Goal: Information Seeking & Learning: Learn about a topic

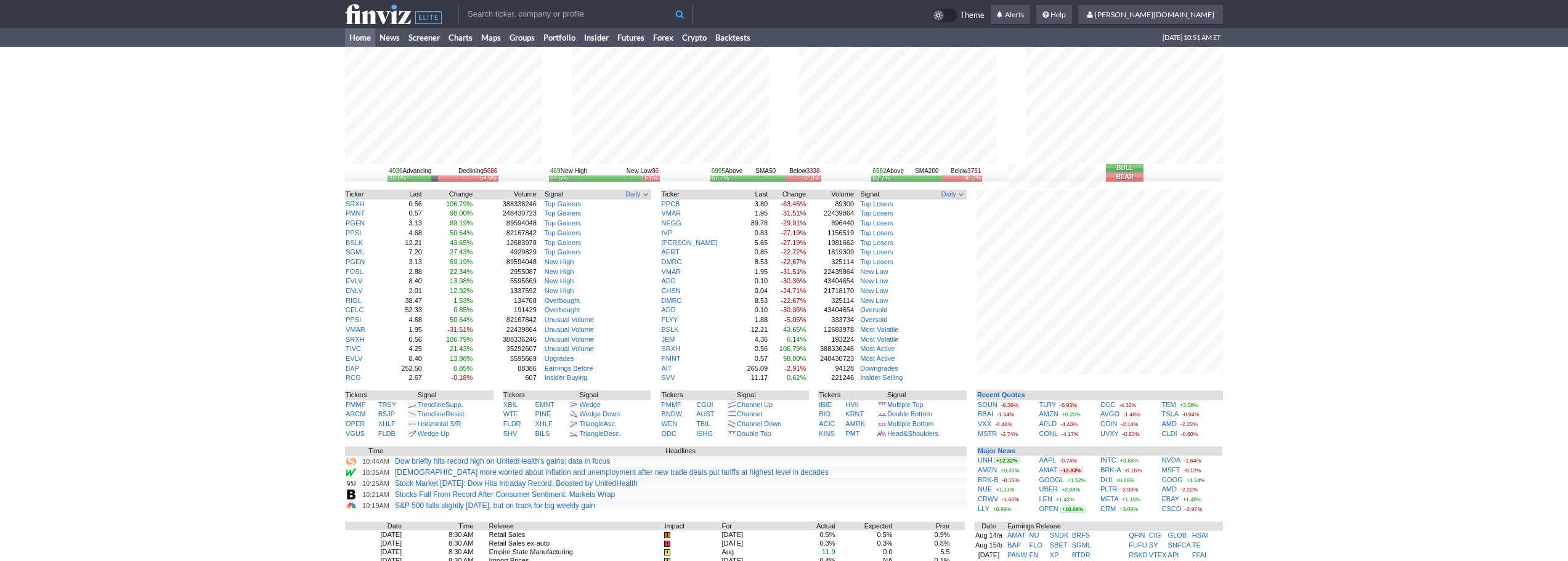
click at [1262, 396] on div "4036 Advancing Declining 5686 39.0% 54.9% 469 New High New Low 86 84.5% 15.5% 6…" at bounding box center [784, 427] width 1568 height 761
click at [288, 243] on div "4036 Advancing Declining 5686 39.0% 54.9% 469 New High New Low 86 84.5% 15.5% 6…" at bounding box center [784, 427] width 1568 height 761
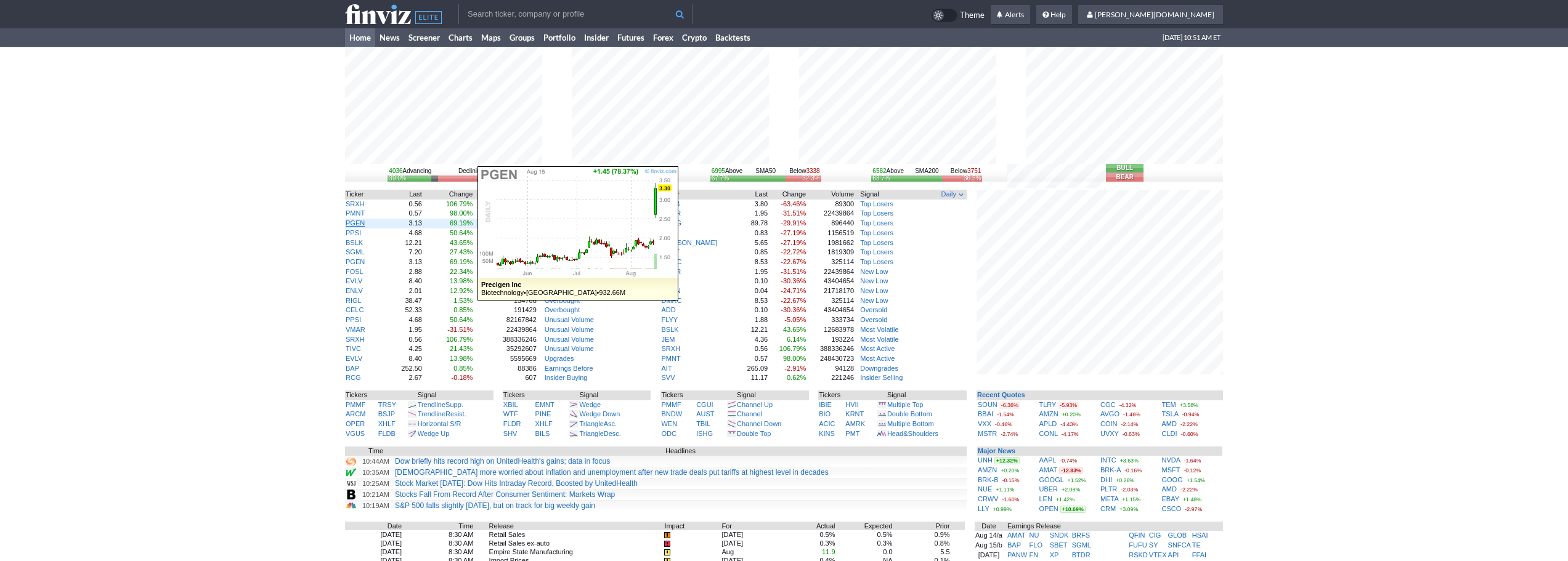
click at [355, 225] on link "PGEN" at bounding box center [355, 223] width 19 height 8
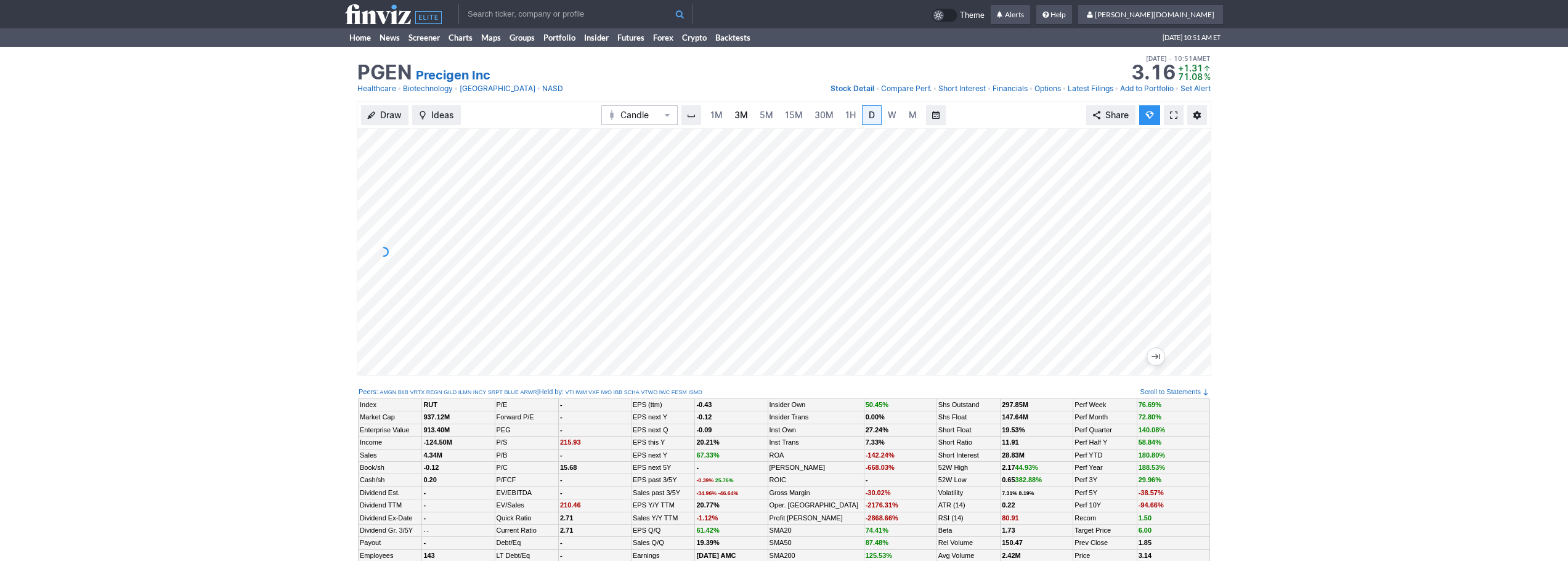
click at [731, 123] on link "3M" at bounding box center [740, 115] width 24 height 19
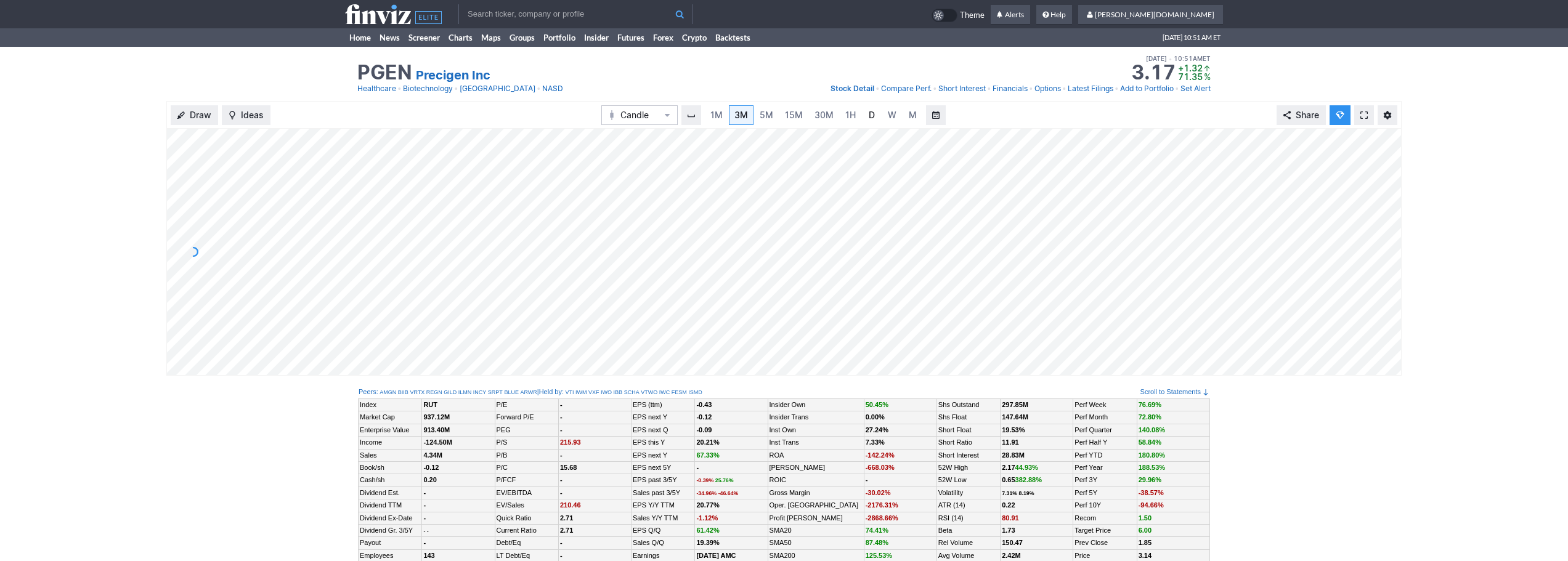
click at [873, 116] on span "D" at bounding box center [871, 114] width 6 height 10
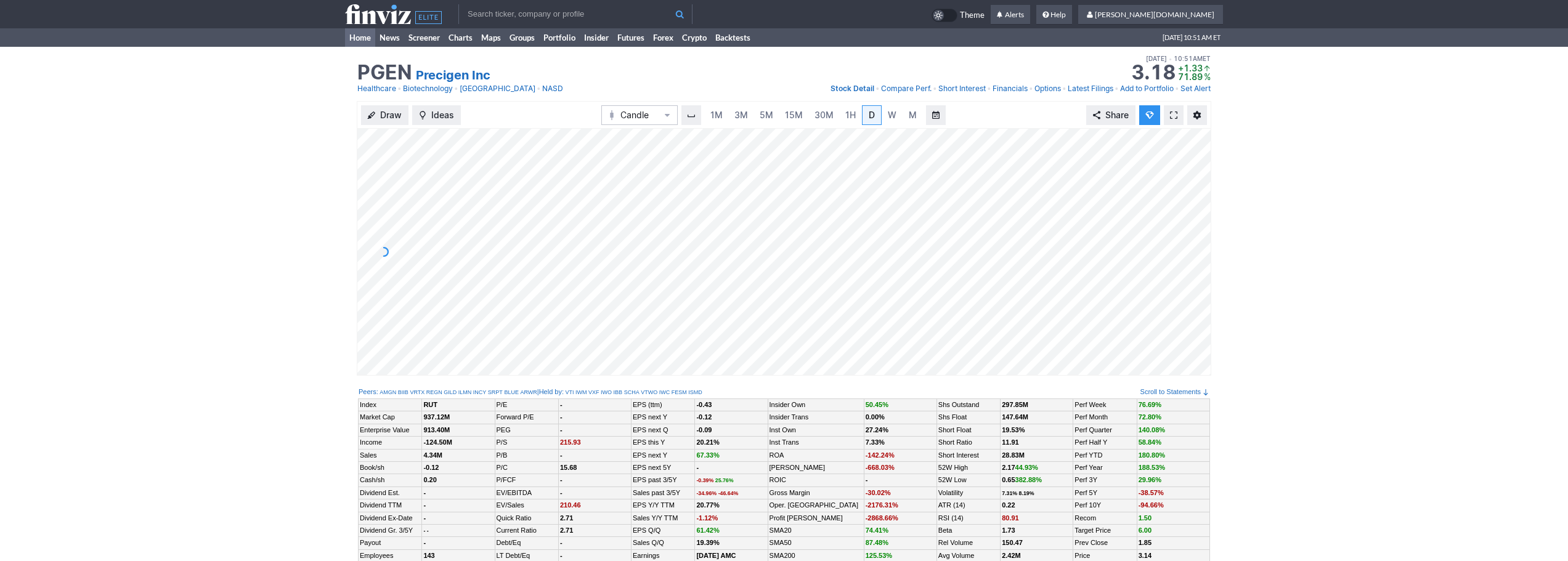
click at [364, 34] on link "Home" at bounding box center [359, 38] width 30 height 19
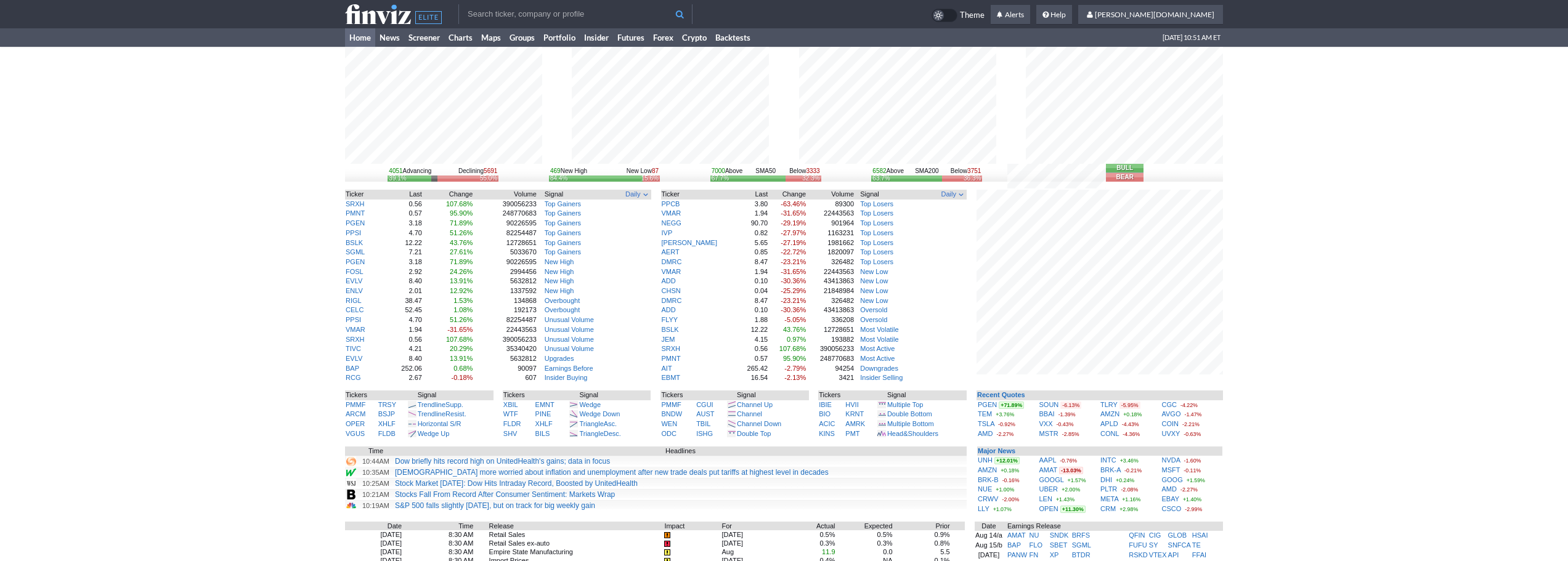
click at [500, 17] on input "text" at bounding box center [575, 14] width 234 height 19
click at [1263, 408] on div "4051 Advancing Declining 5691 39.1% 55.0% 469 New High New Low 87 84.4% 15.6% 7…" at bounding box center [784, 427] width 1568 height 761
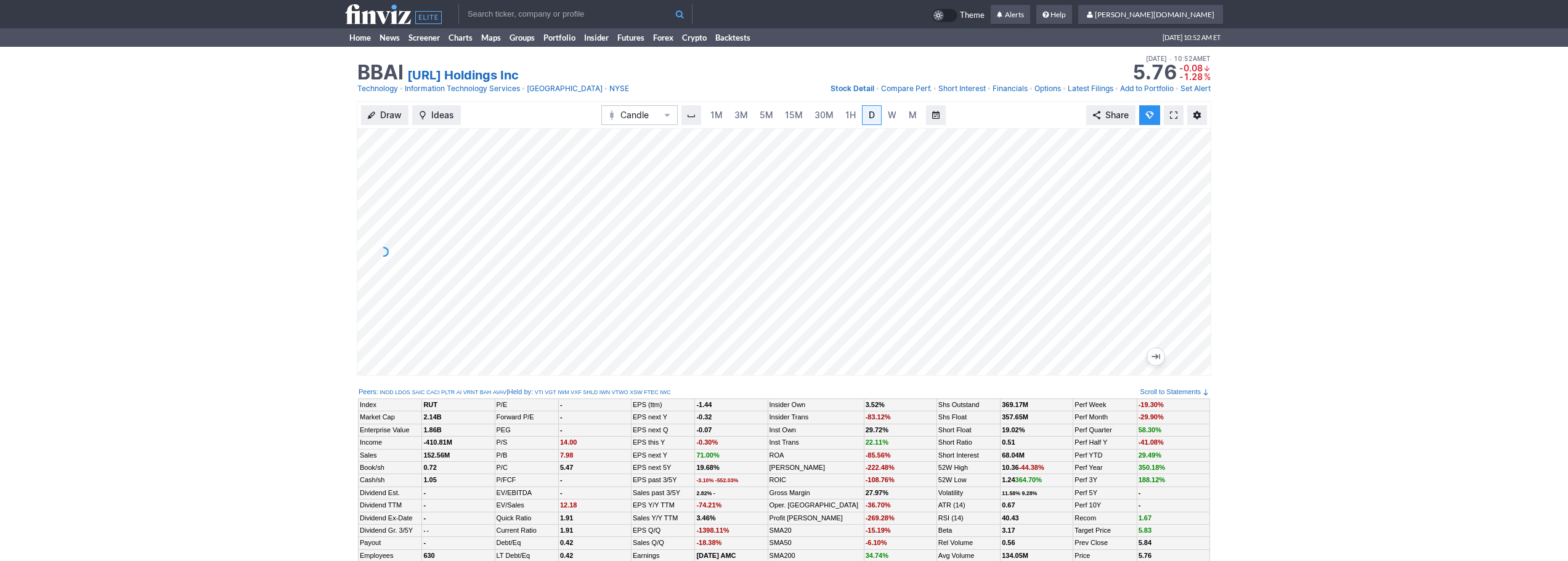
click at [210, 129] on div "Draw Ideas Candle 1M 3M 5M 15M 30M 1H D W M Share" at bounding box center [784, 243] width 1568 height 285
click at [490, 9] on input "text" at bounding box center [575, 14] width 234 height 19
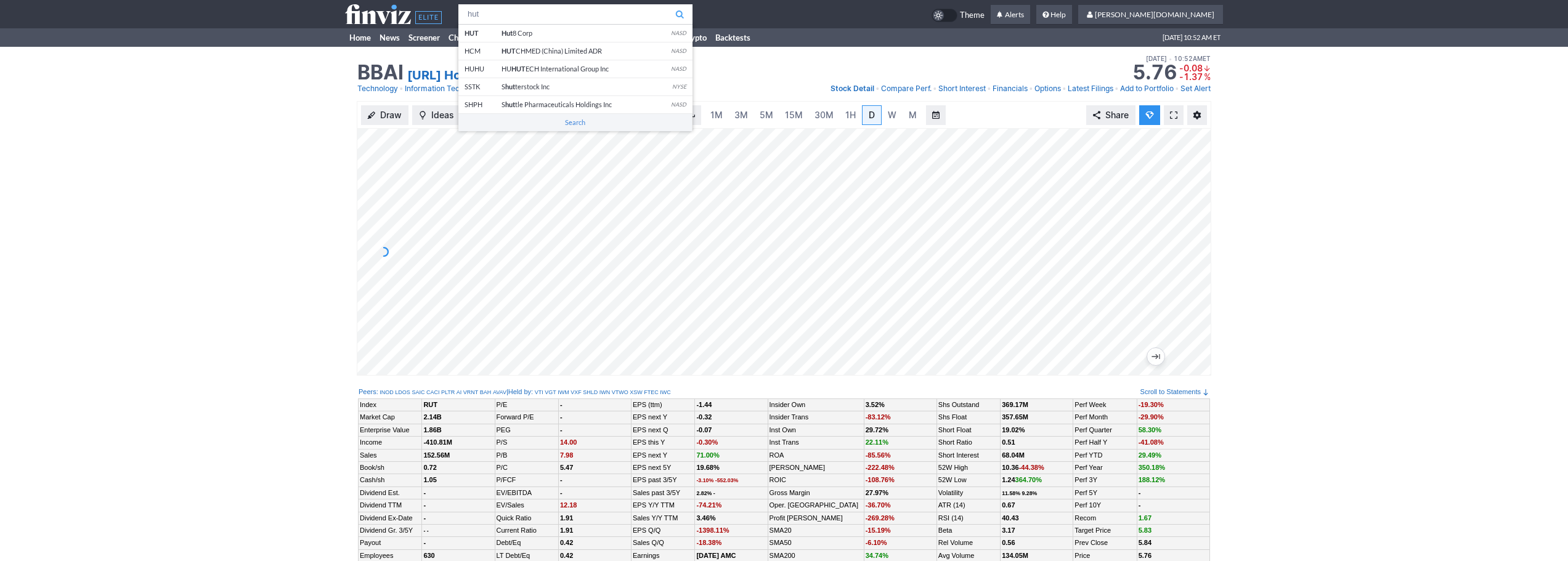
type input "hut"
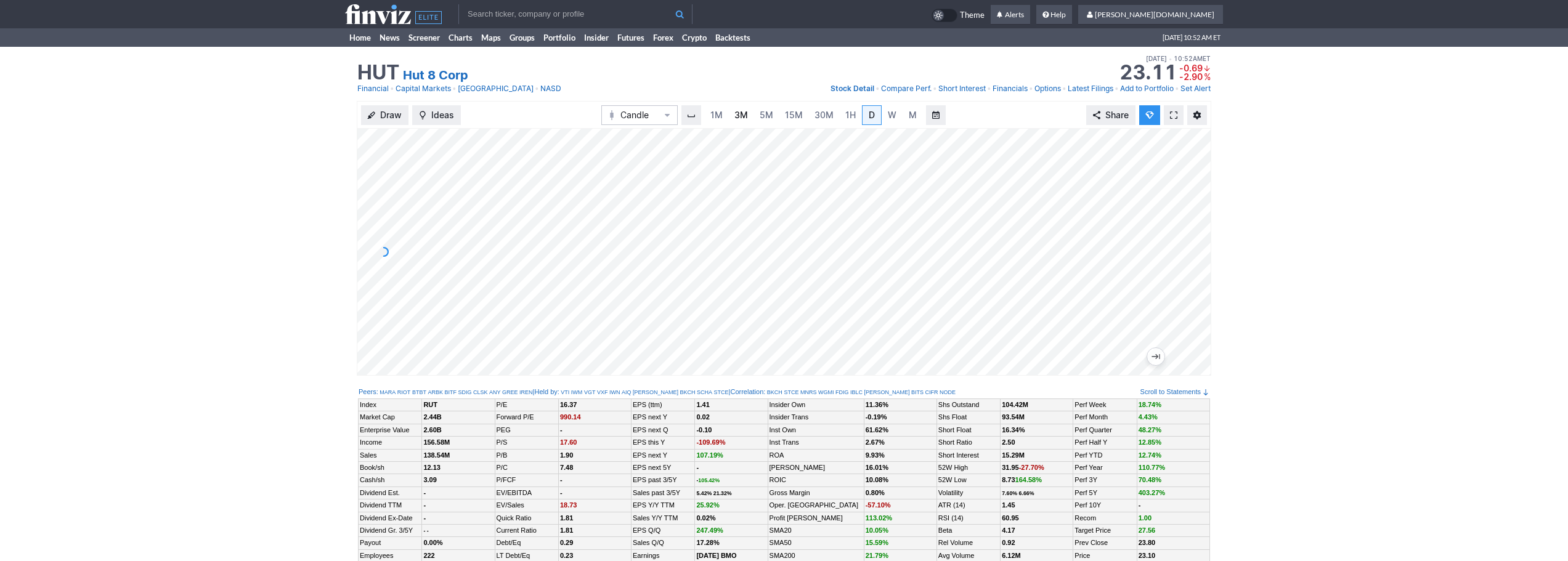
click at [744, 114] on span "3M" at bounding box center [740, 114] width 13 height 10
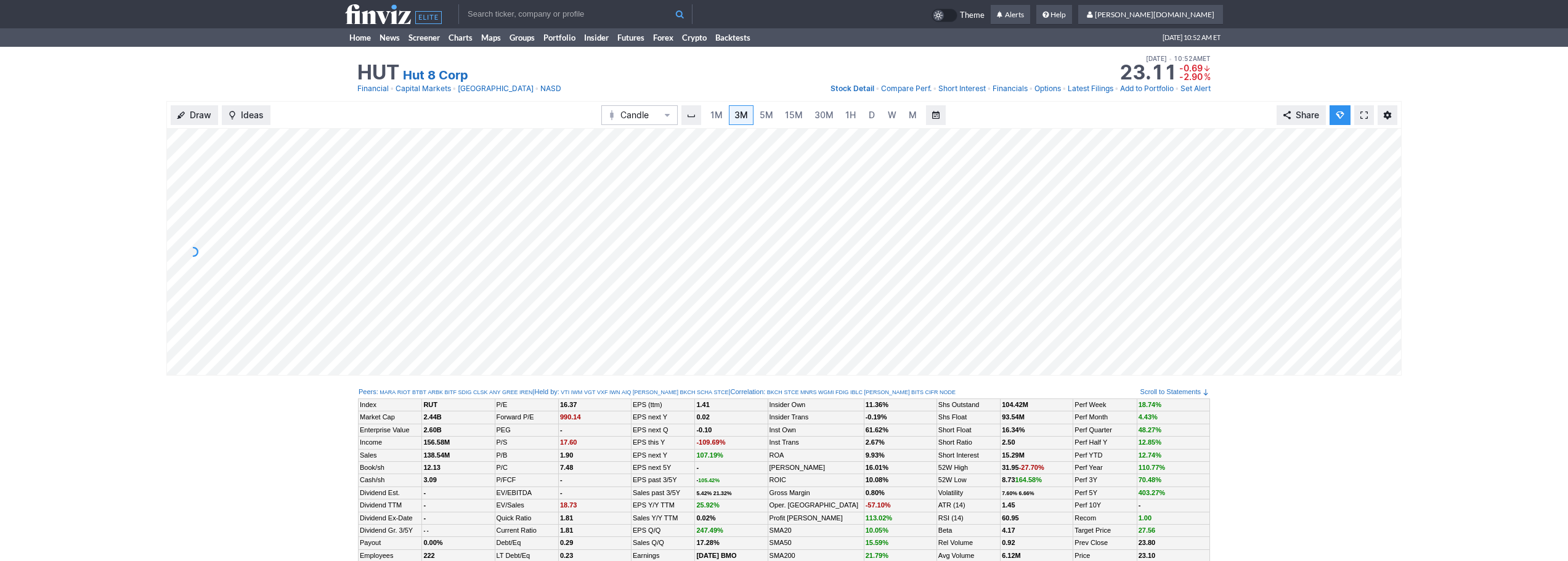
click at [575, 10] on input "text" at bounding box center [575, 14] width 234 height 19
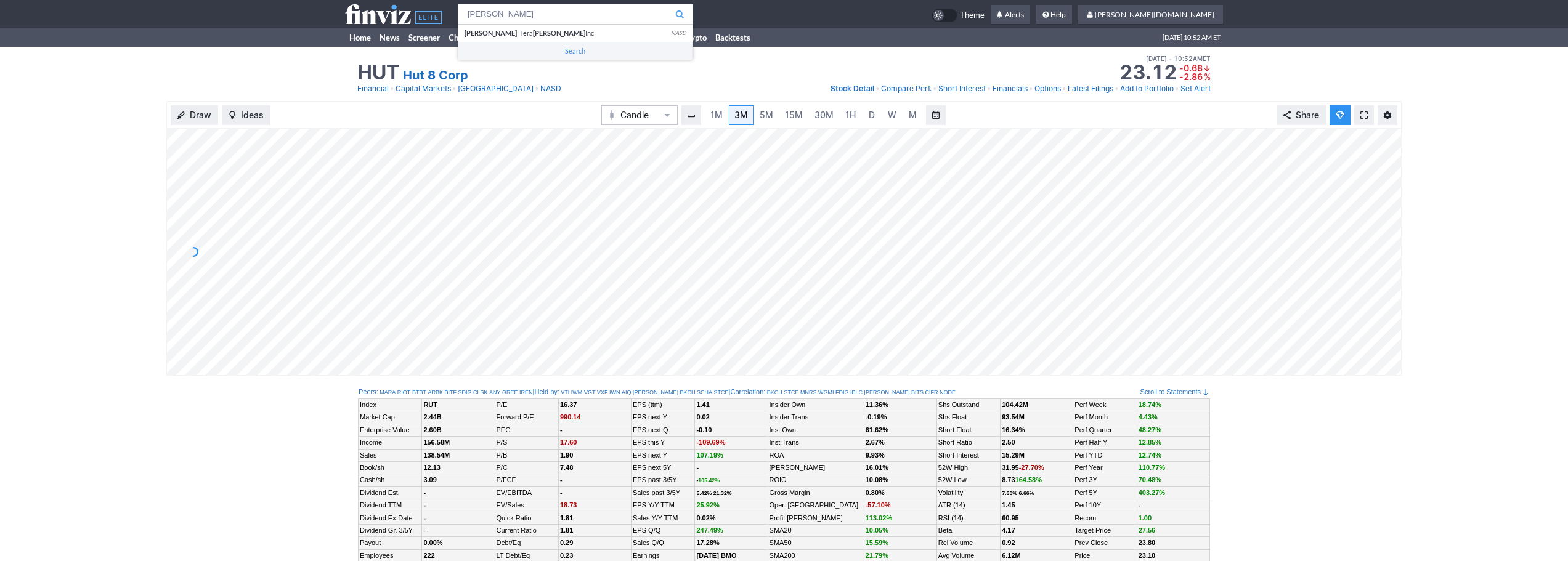
type input "[PERSON_NAME]"
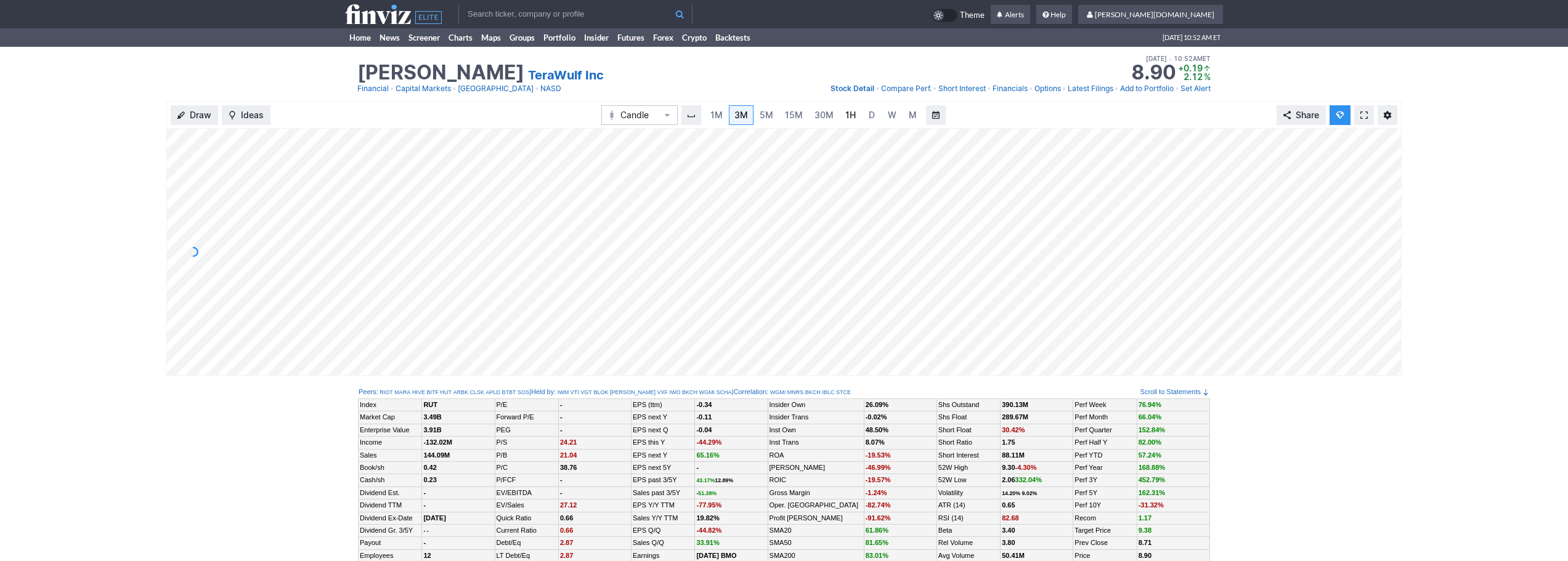
click at [855, 113] on link "1H" at bounding box center [851, 115] width 22 height 19
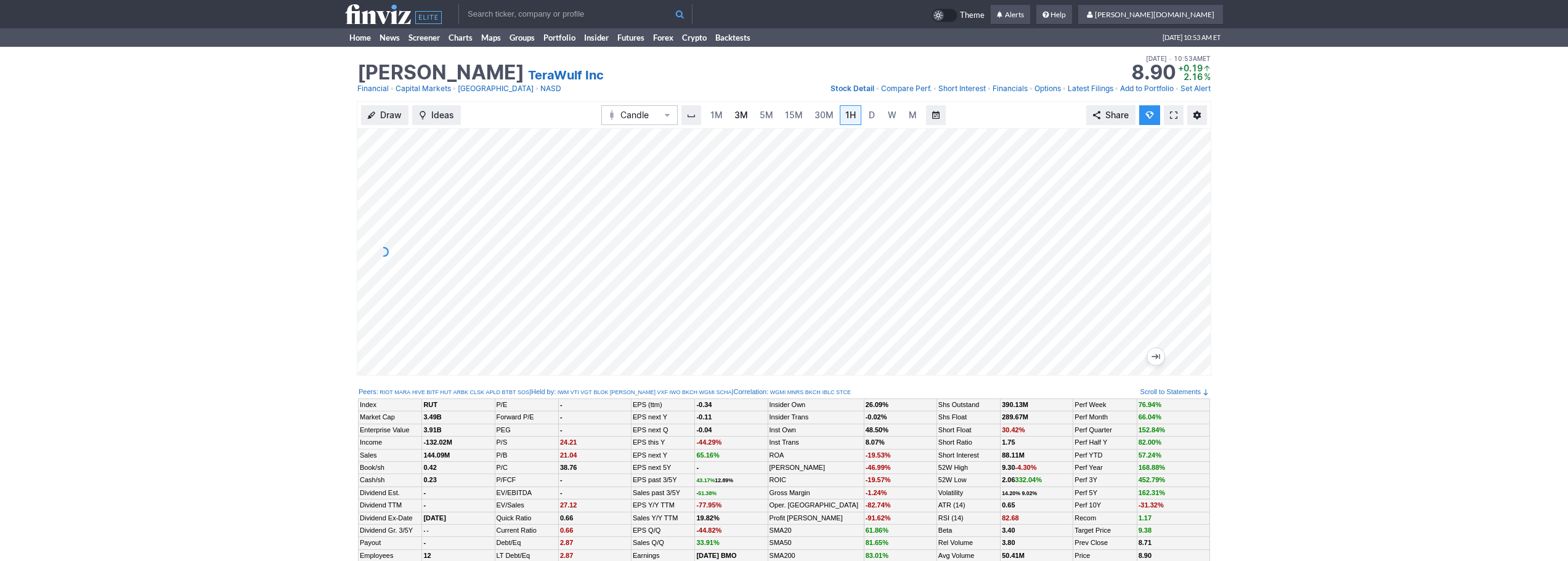
click at [732, 115] on link "3M" at bounding box center [740, 115] width 24 height 19
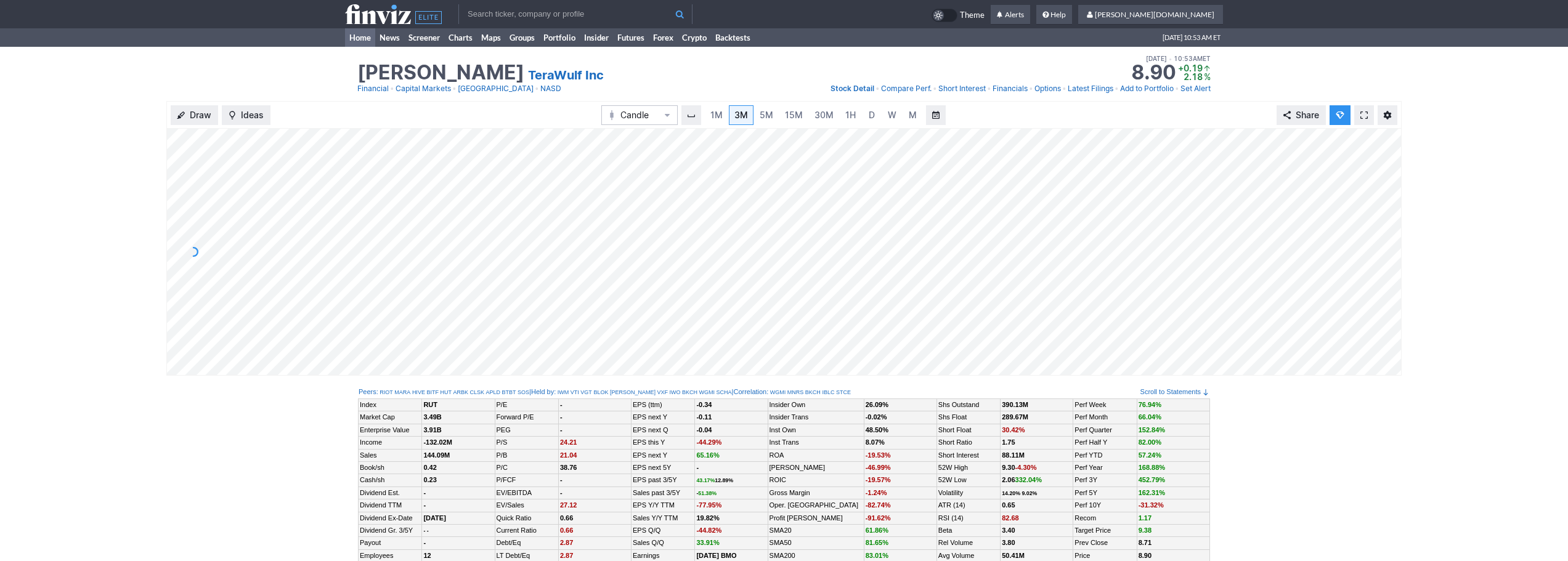
click at [349, 45] on link "Home" at bounding box center [359, 38] width 30 height 19
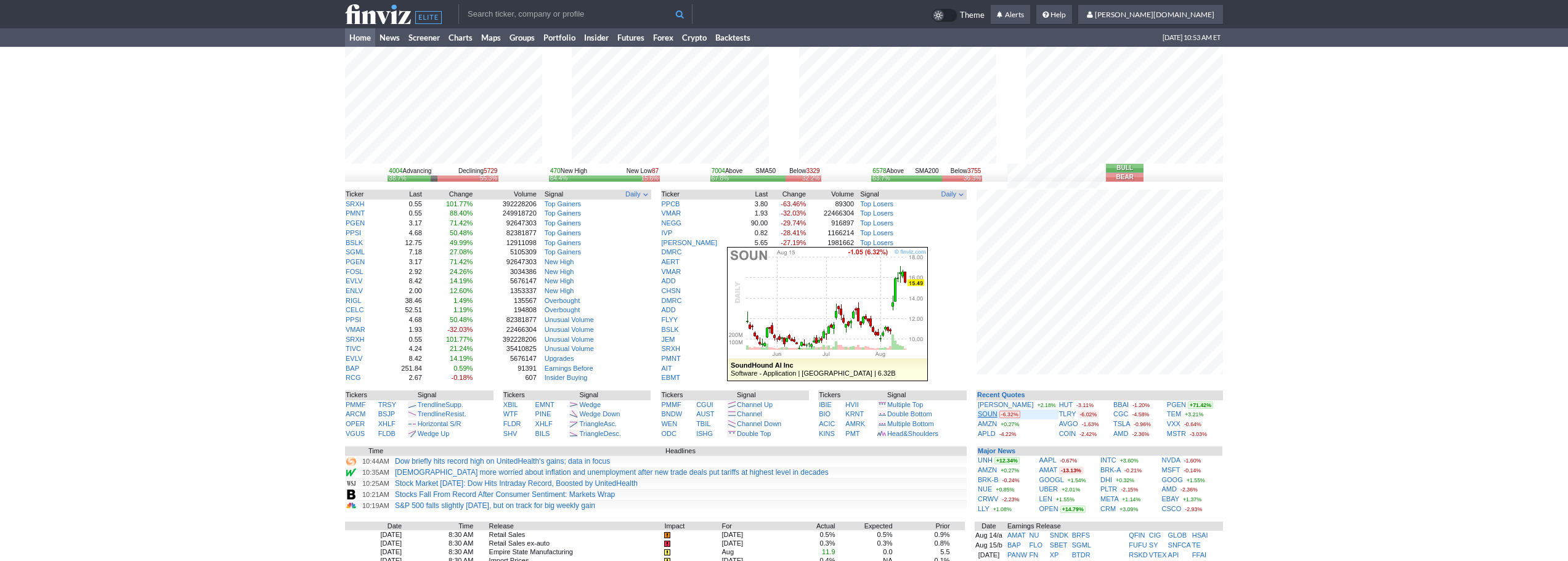
click at [991, 416] on link "SOUN" at bounding box center [988, 413] width 20 height 8
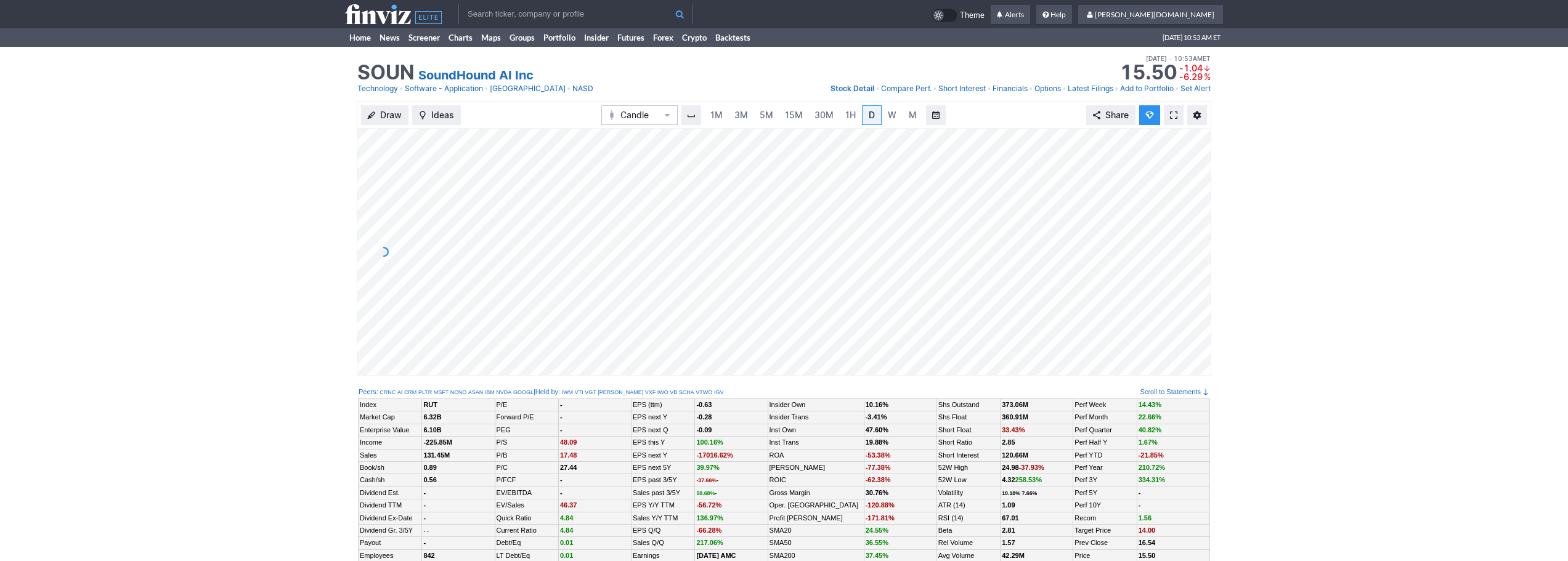
click at [1173, 115] on span at bounding box center [1174, 115] width 8 height 10
click at [740, 117] on span "3M" at bounding box center [740, 114] width 13 height 10
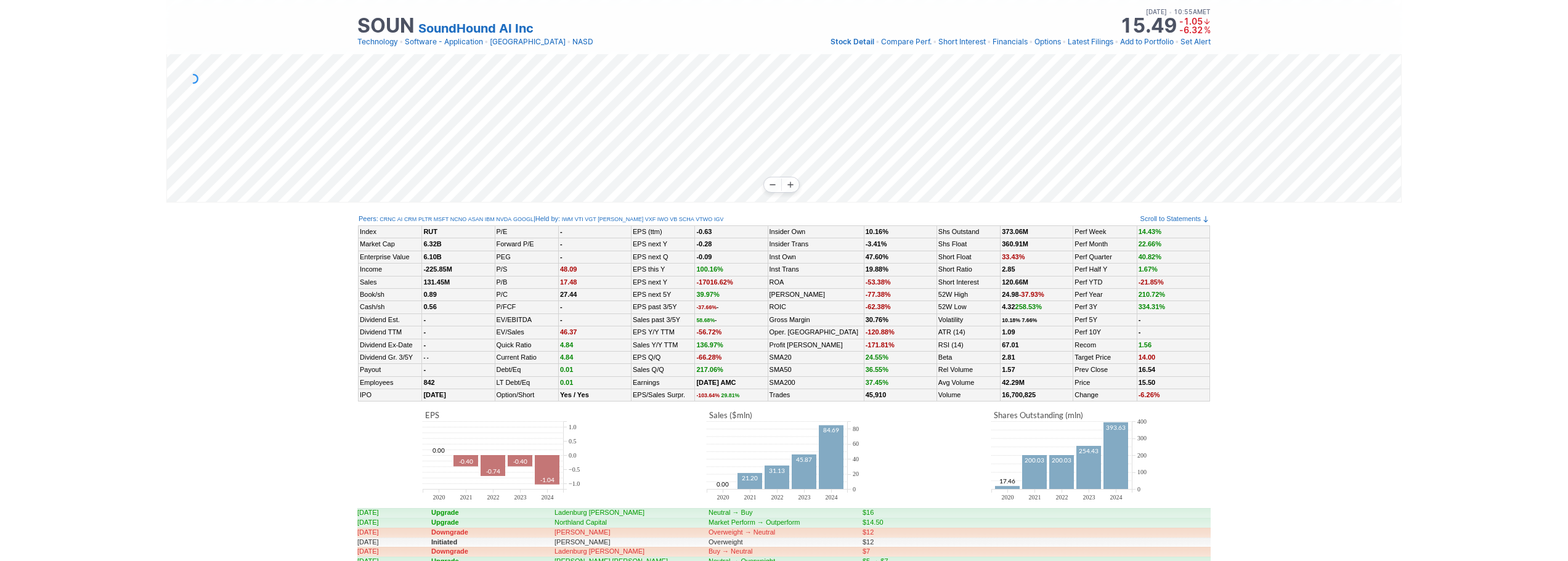
scroll to position [184, 0]
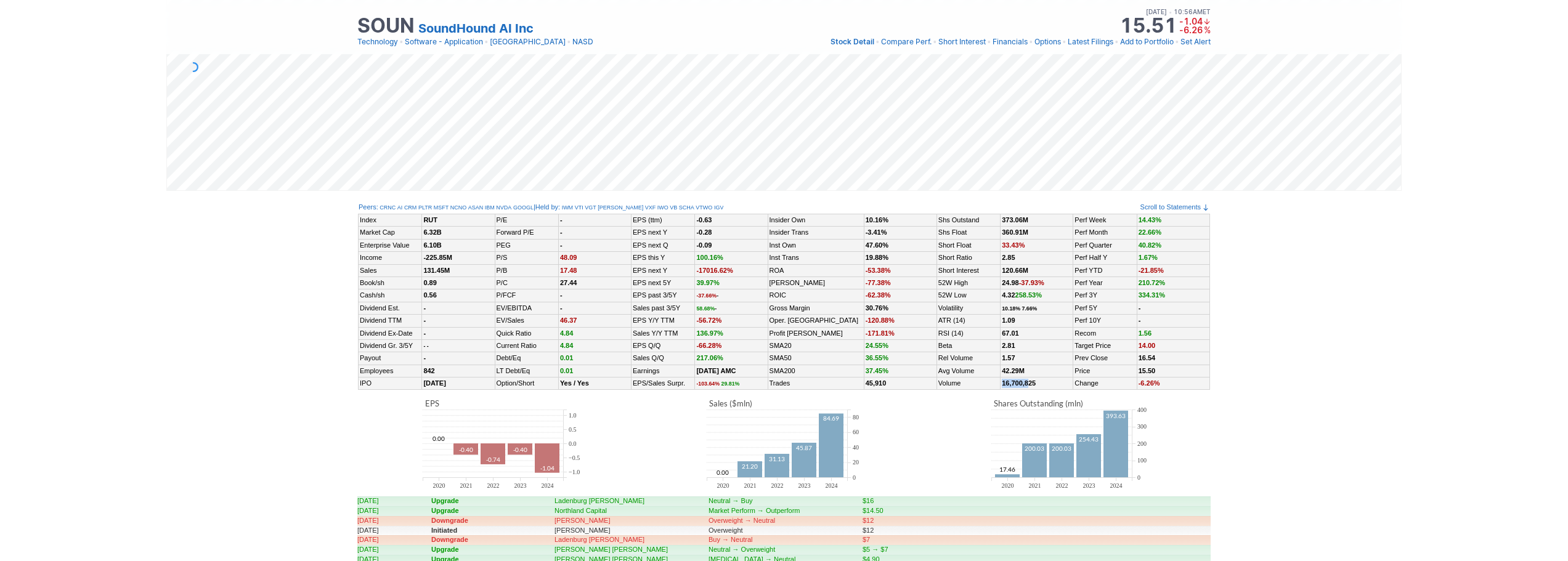
drag, startPoint x: 1030, startPoint y: 381, endPoint x: 982, endPoint y: 377, distance: 48.2
click at [982, 377] on tr "IPO Apr 28, 2022 Option/Short Yes / Yes EPS/Sales Surpr. -103.64% 29.81% Trades…" at bounding box center [784, 384] width 851 height 13
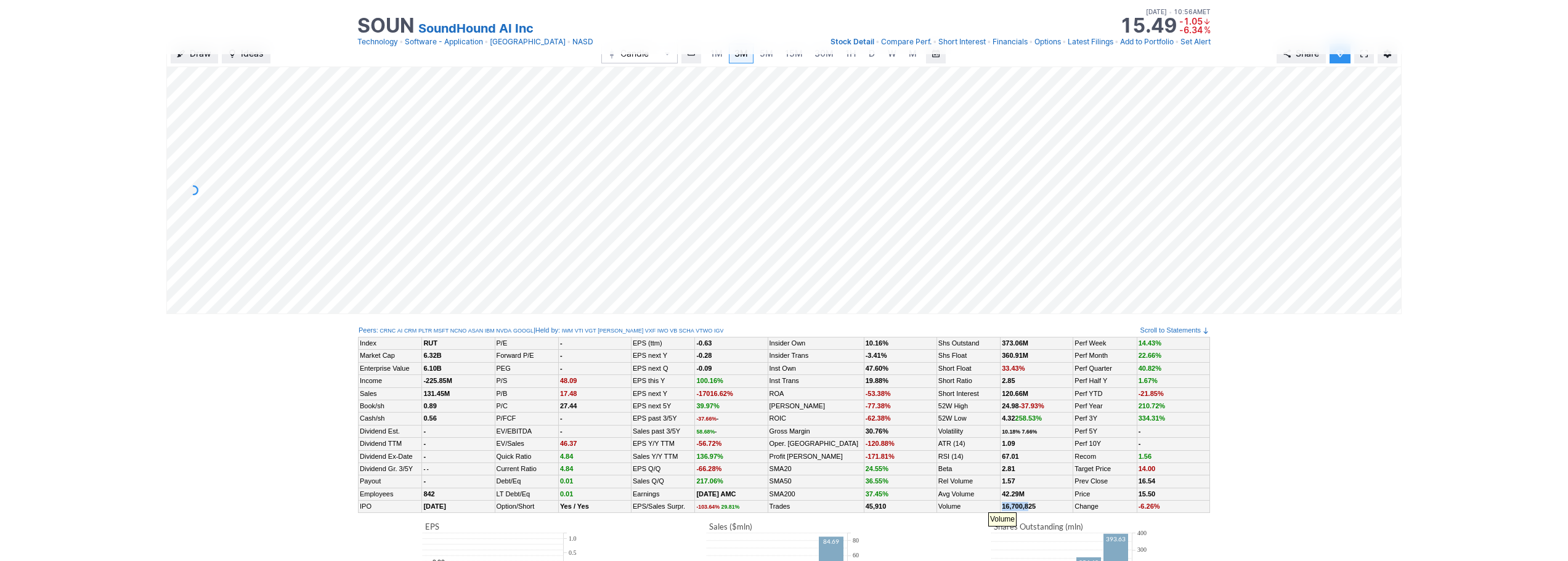
scroll to position [0, 0]
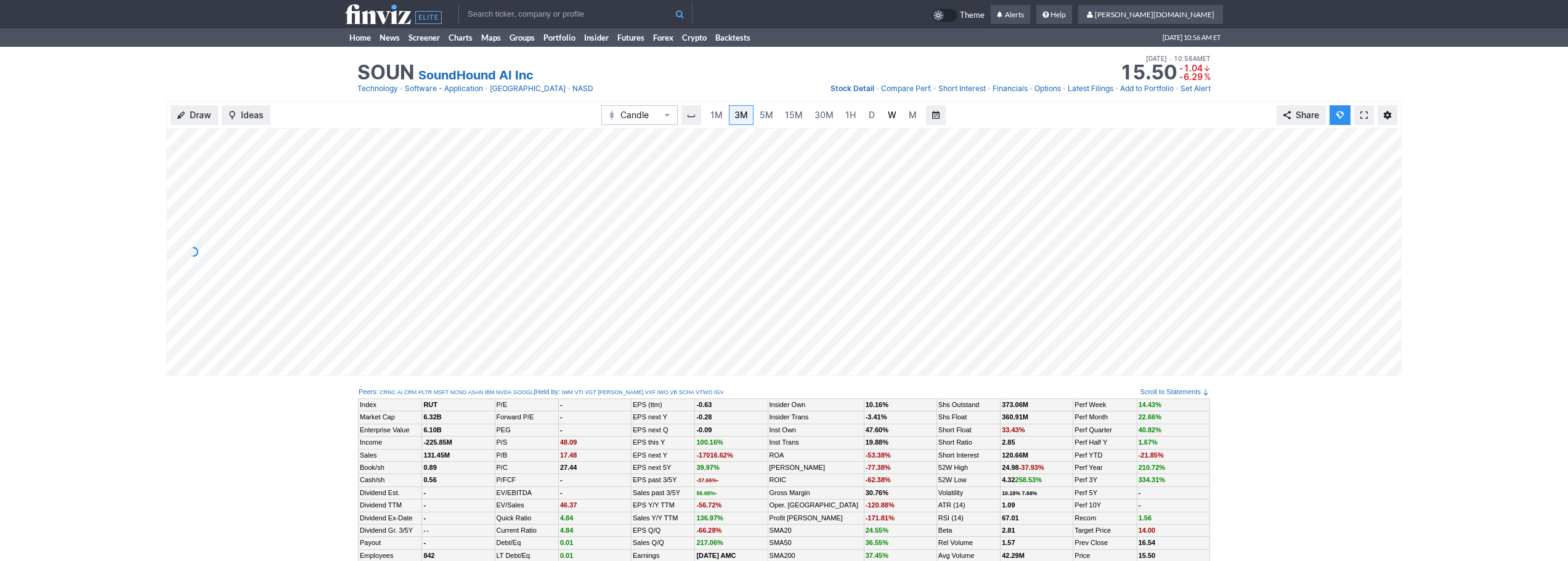
click at [890, 119] on span "W" at bounding box center [892, 114] width 8 height 10
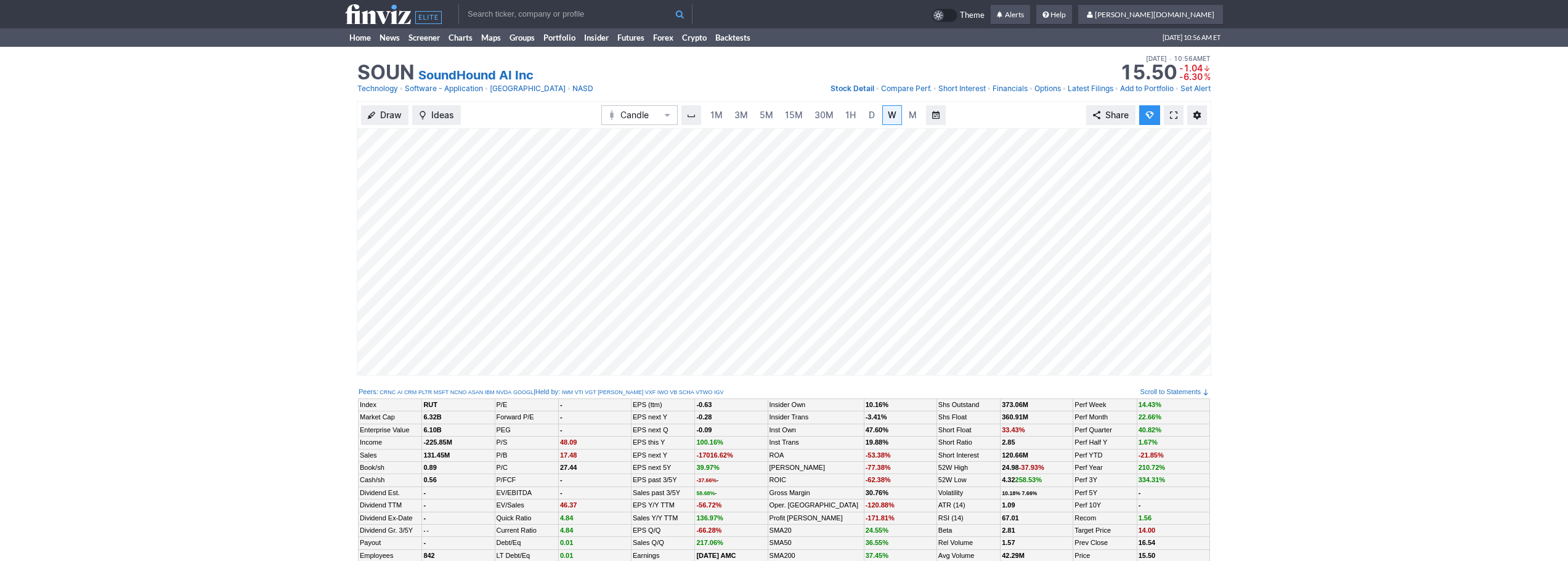
click at [1177, 116] on span at bounding box center [1174, 115] width 8 height 10
click at [745, 115] on span "3M" at bounding box center [740, 114] width 13 height 10
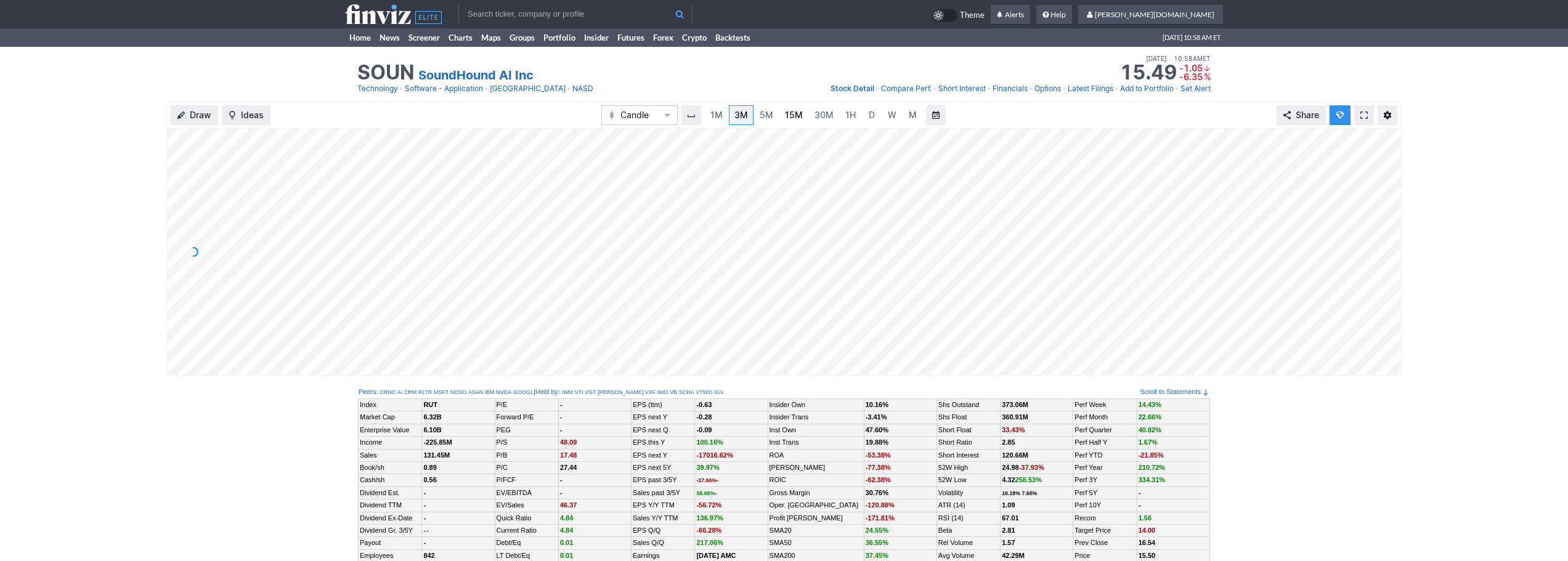
click at [803, 109] on link "15M" at bounding box center [794, 115] width 29 height 19
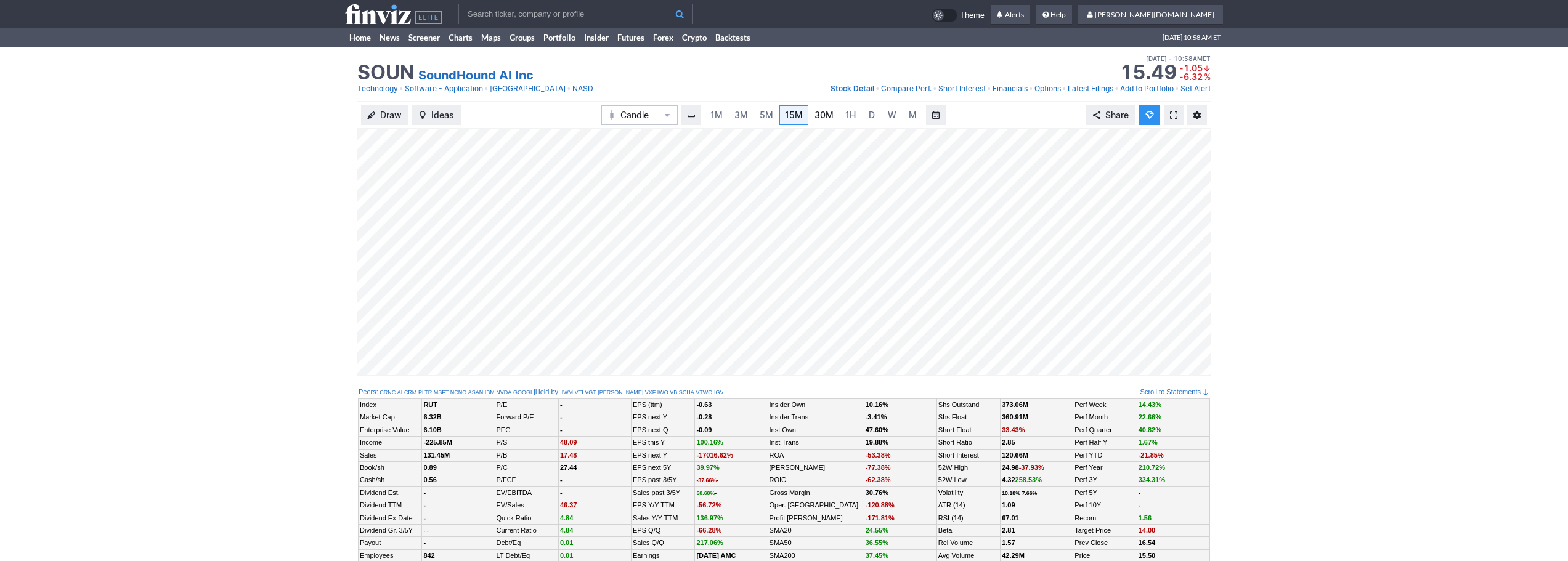
click at [836, 110] on link "30M" at bounding box center [823, 115] width 30 height 19
click at [1174, 110] on span at bounding box center [1174, 115] width 8 height 10
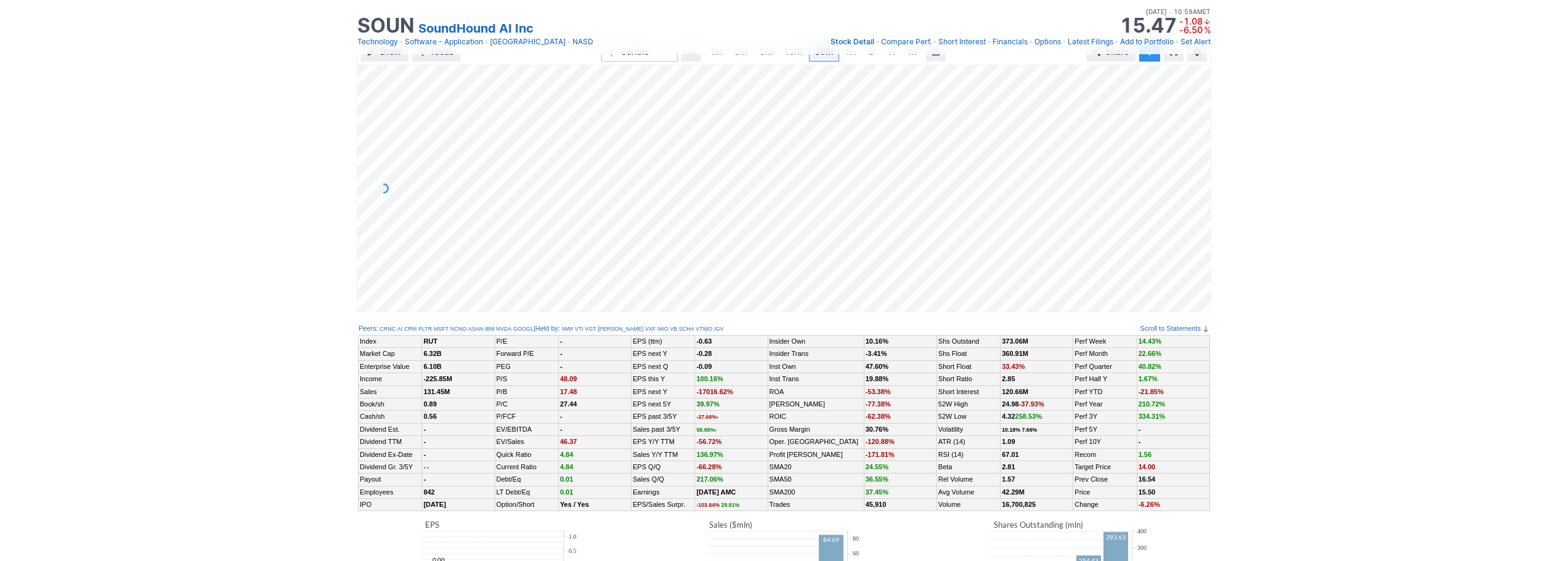
scroll to position [0, 0]
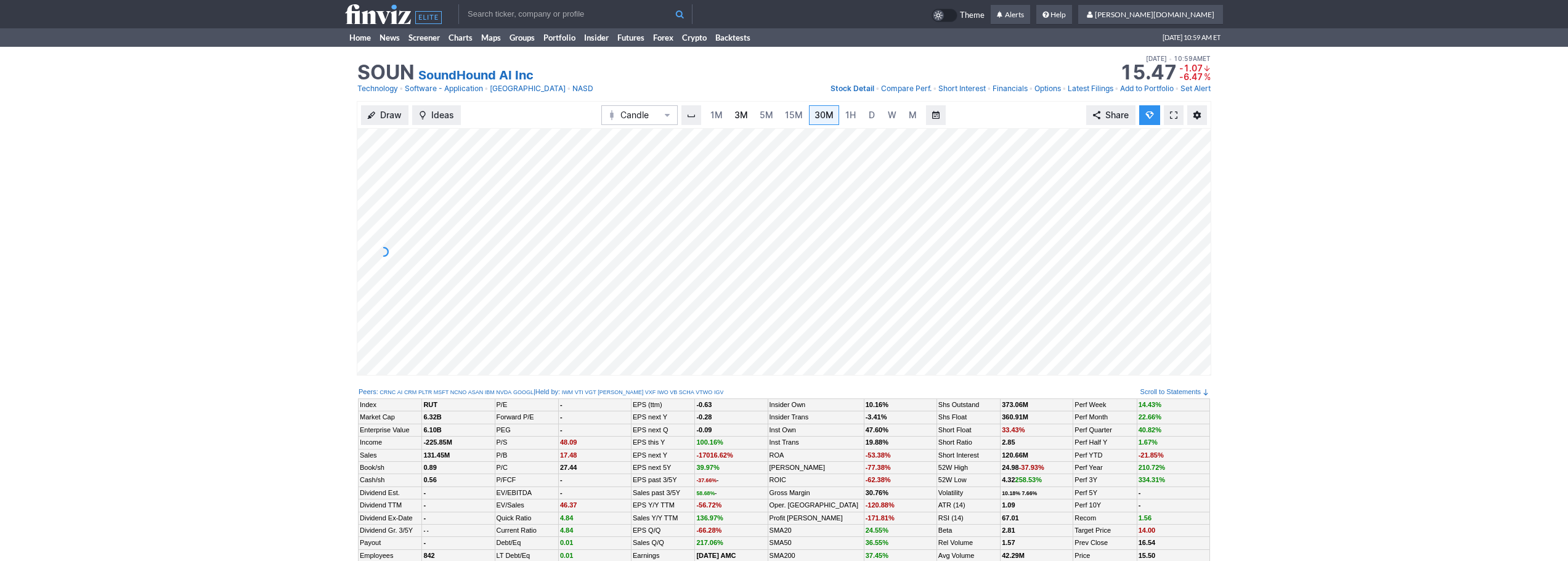
click at [740, 118] on span "3M" at bounding box center [740, 114] width 13 height 10
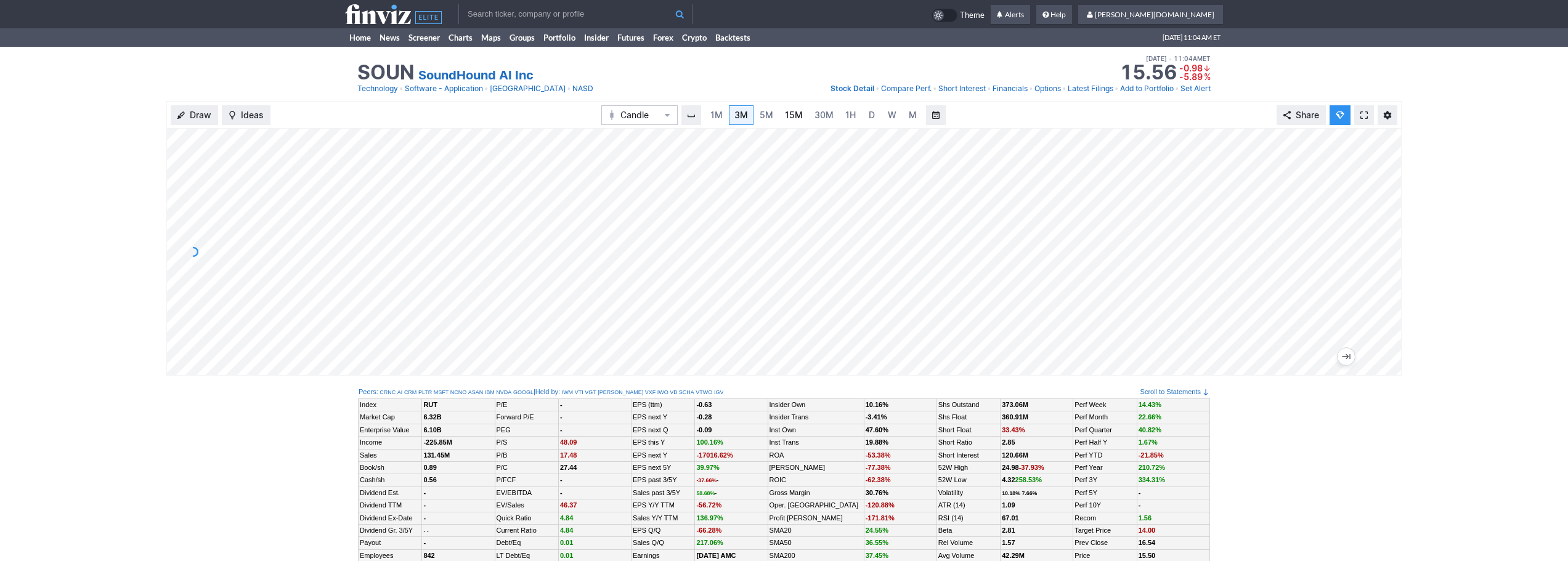
click at [791, 113] on span "15M" at bounding box center [794, 114] width 18 height 10
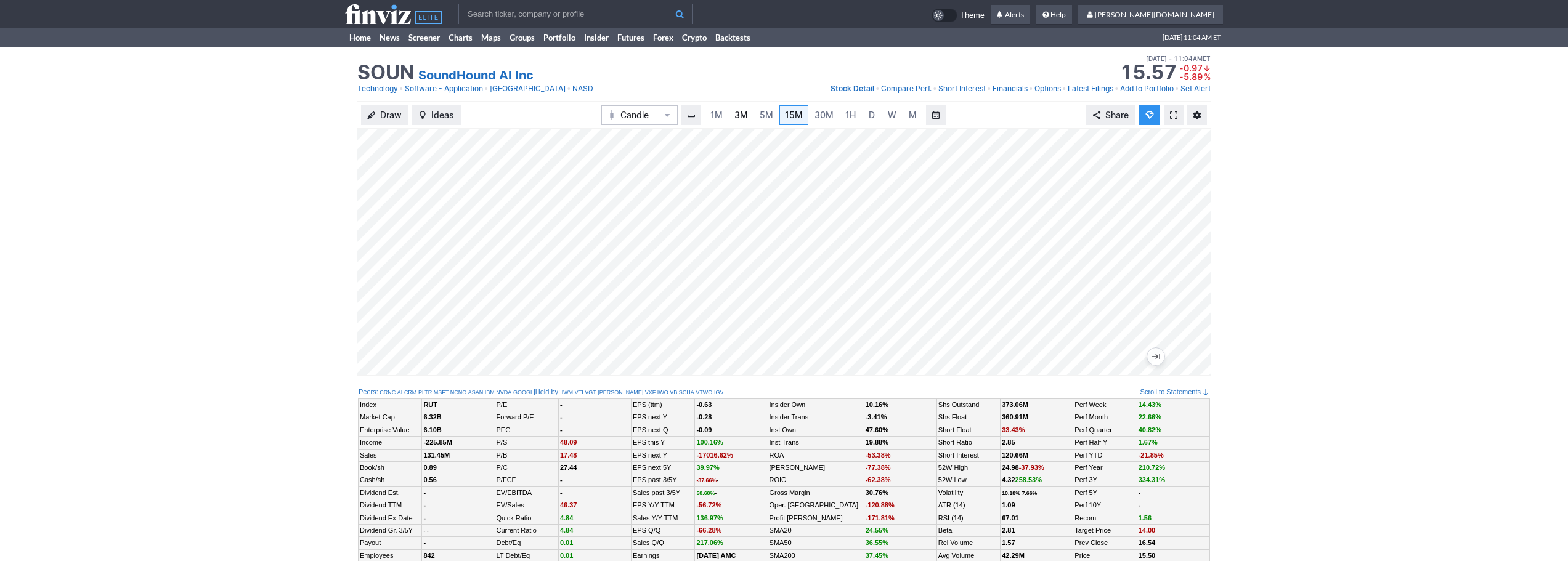
click at [738, 118] on span "3M" at bounding box center [740, 114] width 13 height 10
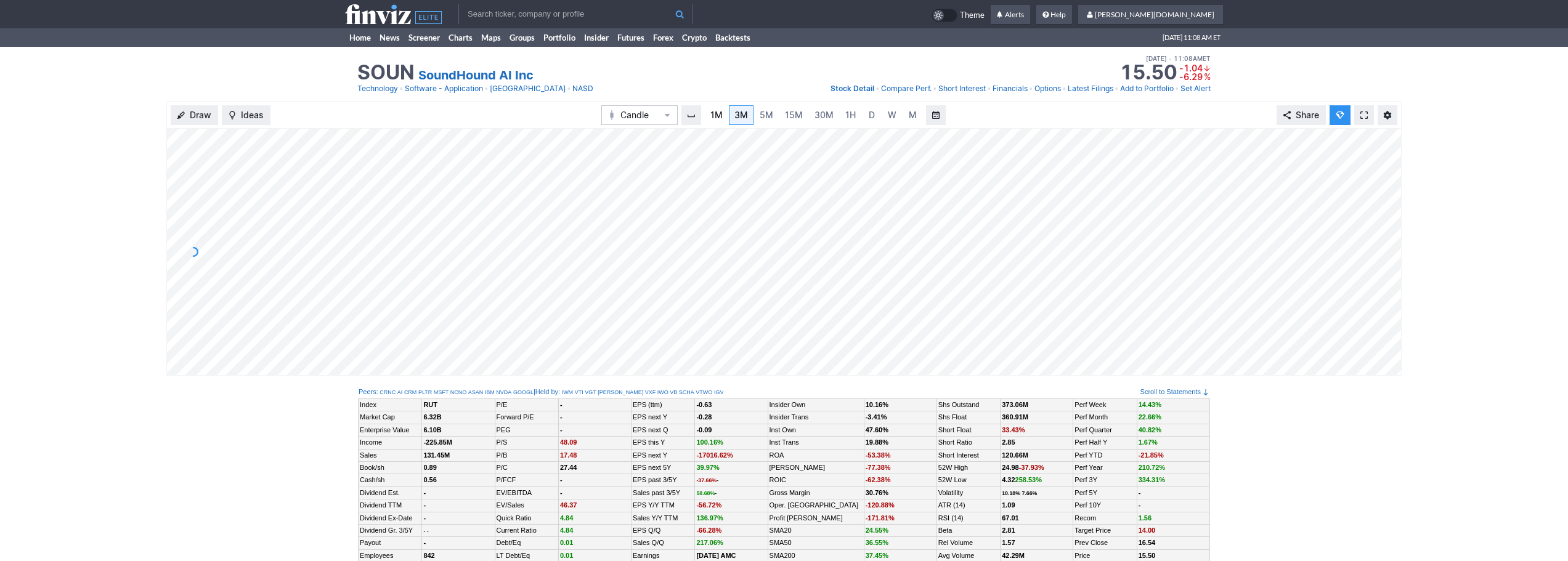
click at [722, 120] on span "1M" at bounding box center [717, 116] width 13 height 13
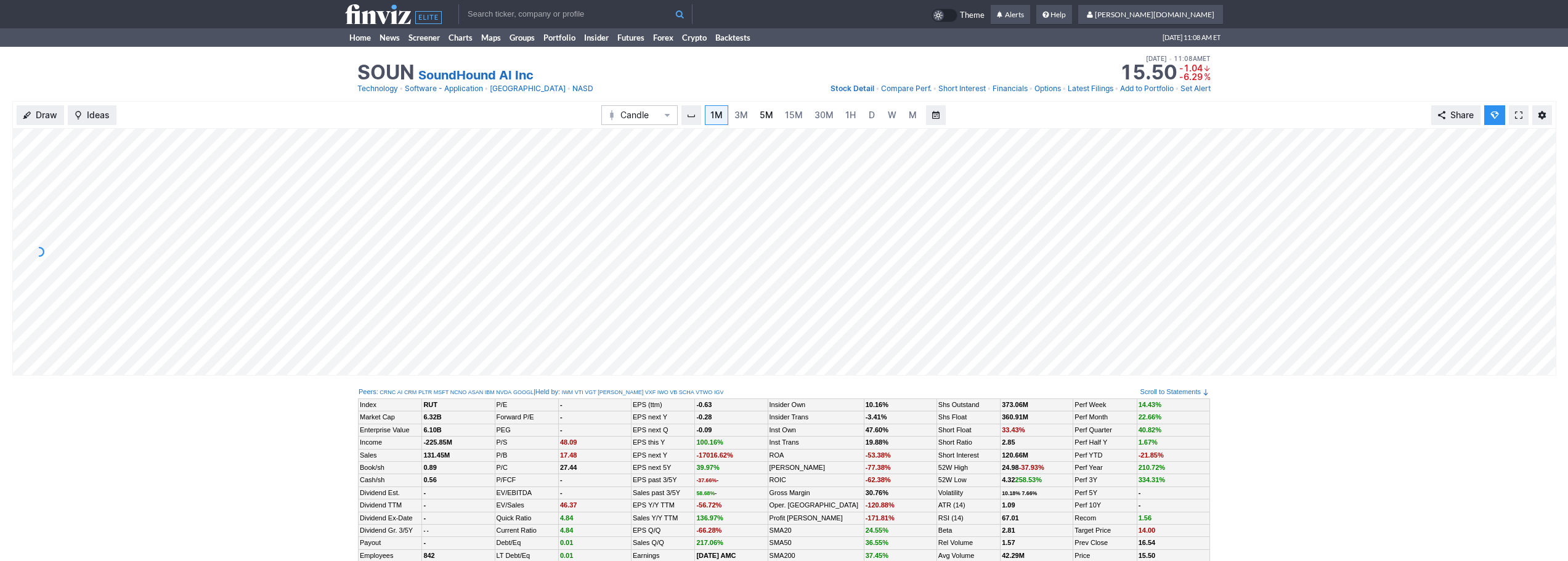
click at [776, 117] on link "5M" at bounding box center [766, 115] width 24 height 19
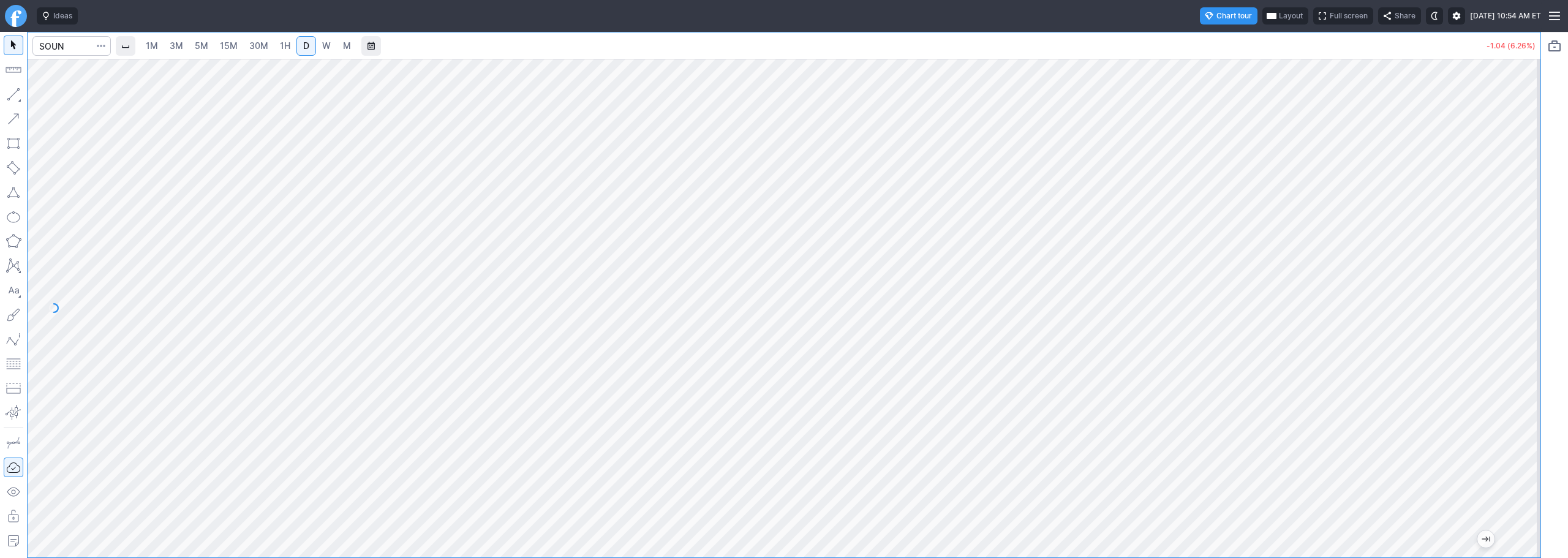
click at [270, 37] on link "30M" at bounding box center [258, 46] width 30 height 19
click at [194, 48] on link "5M" at bounding box center [201, 46] width 24 height 19
click at [240, 51] on link "15M" at bounding box center [229, 46] width 29 height 19
click at [300, 51] on link "D" at bounding box center [306, 46] width 19 height 19
click at [181, 44] on span "3M" at bounding box center [176, 45] width 13 height 10
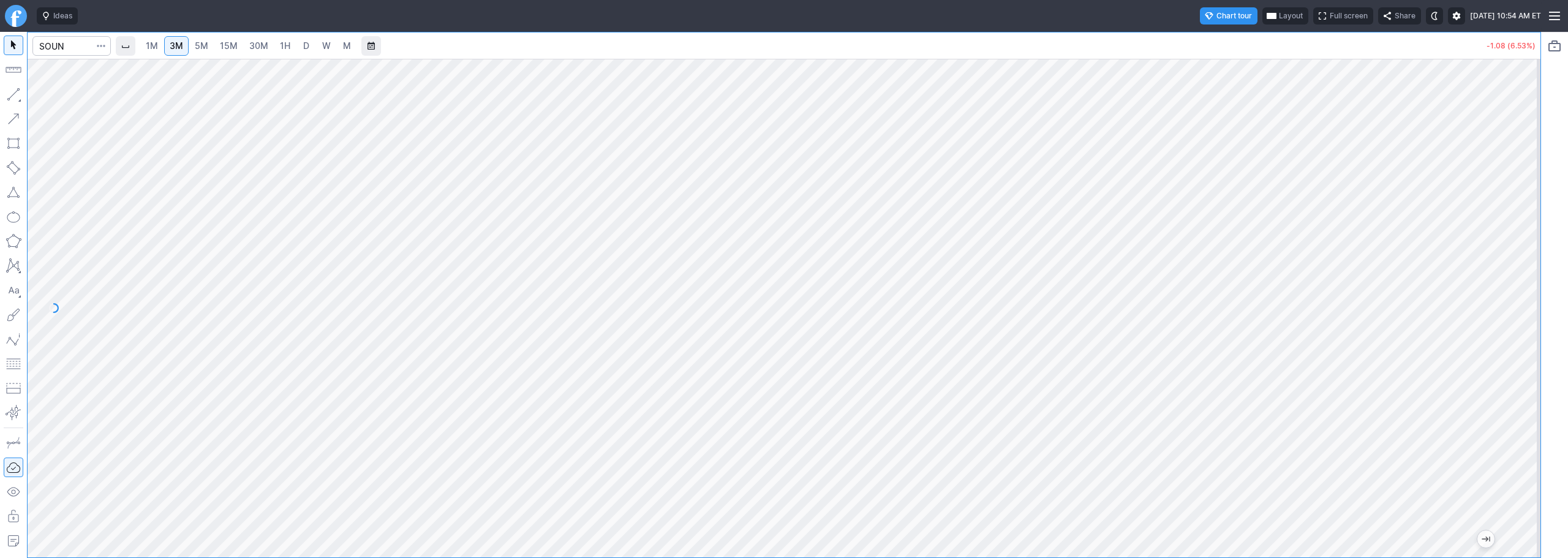
click at [326, 45] on span "W" at bounding box center [326, 45] width 8 height 10
click at [77, 44] on input "Search" at bounding box center [71, 46] width 78 height 19
type input "wulf"
click at [179, 50] on span "3M" at bounding box center [176, 45] width 13 height 10
click at [307, 44] on span "D" at bounding box center [306, 45] width 6 height 10
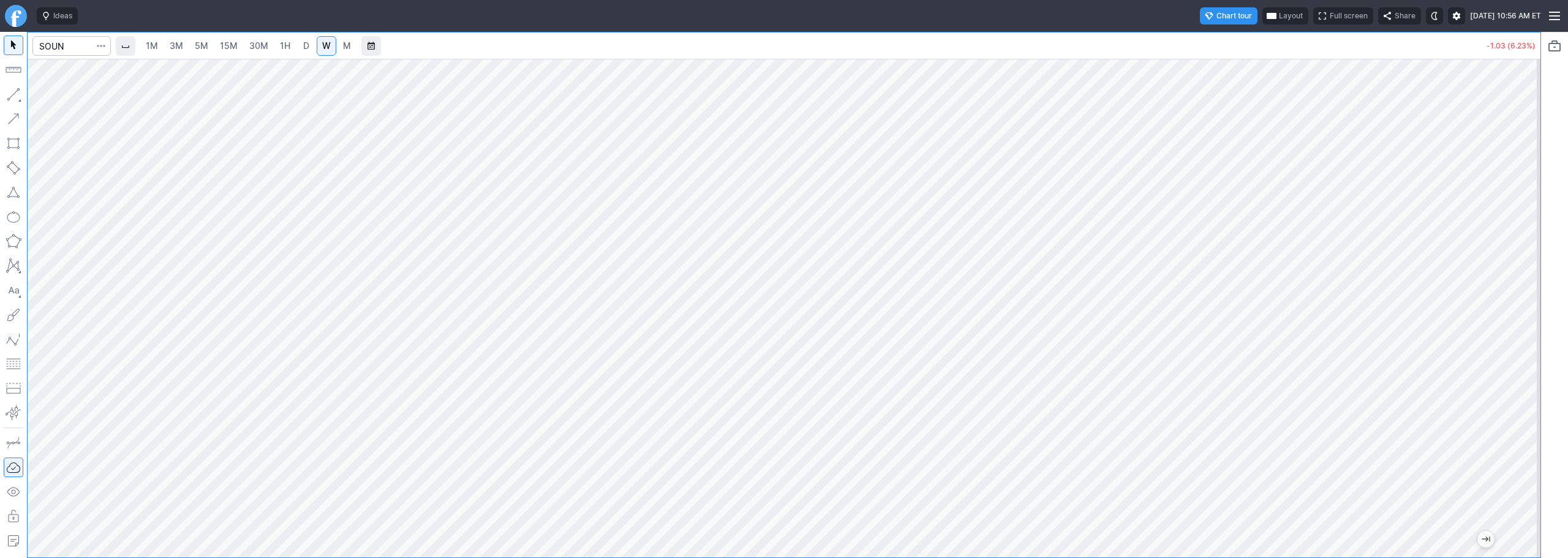
drag, startPoint x: 1522, startPoint y: 262, endPoint x: 1524, endPoint y: 363, distance: 101.0
click at [1524, 363] on div at bounding box center [1527, 305] width 26 height 468
click at [61, 98] on span "Line" at bounding box center [71, 98] width 50 height 12
click at [284, 51] on span "1H" at bounding box center [285, 45] width 10 height 10
click at [301, 48] on link "D" at bounding box center [306, 46] width 19 height 19
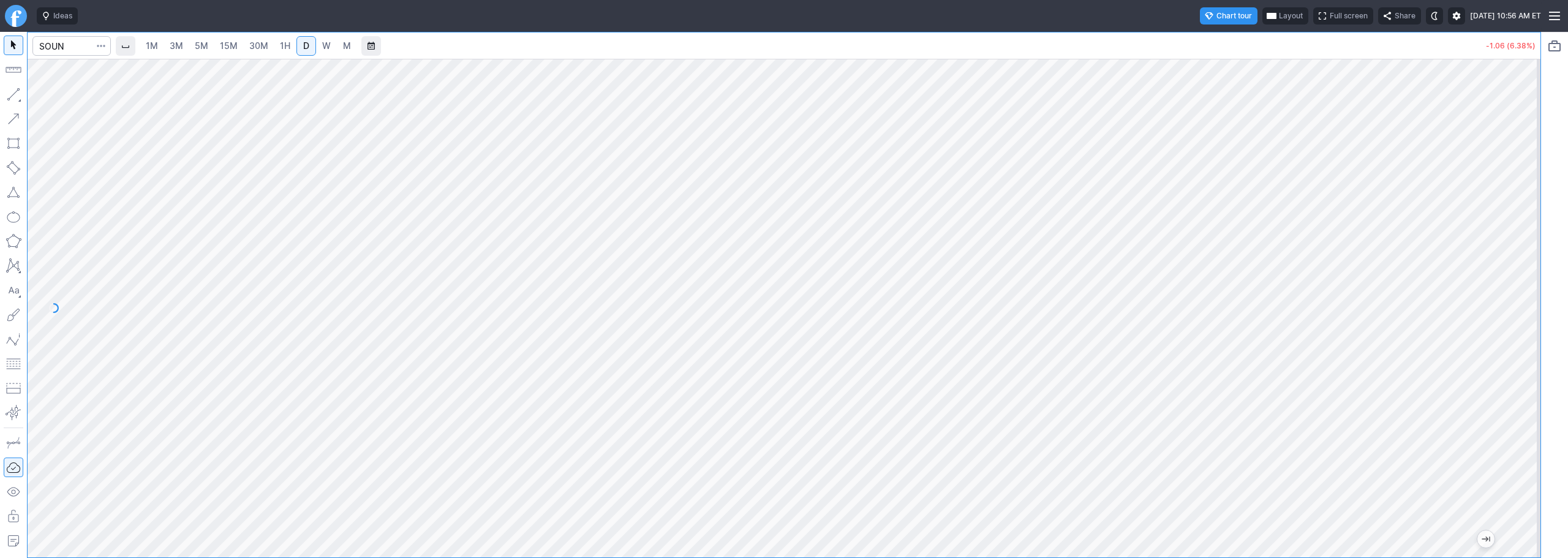
click at [1506, 437] on div at bounding box center [784, 308] width 1513 height 498
click at [179, 51] on span "3M" at bounding box center [176, 46] width 13 height 12
click at [265, 51] on span "30M" at bounding box center [258, 45] width 19 height 10
click at [366, 15] on div "Ideas Chart tour Layout Full screen Share [DATE] 11:03 AM ET 1M 3M 5M 15M 30M 1…" at bounding box center [784, 279] width 1568 height 558
click at [175, 45] on span "3M" at bounding box center [176, 45] width 13 height 10
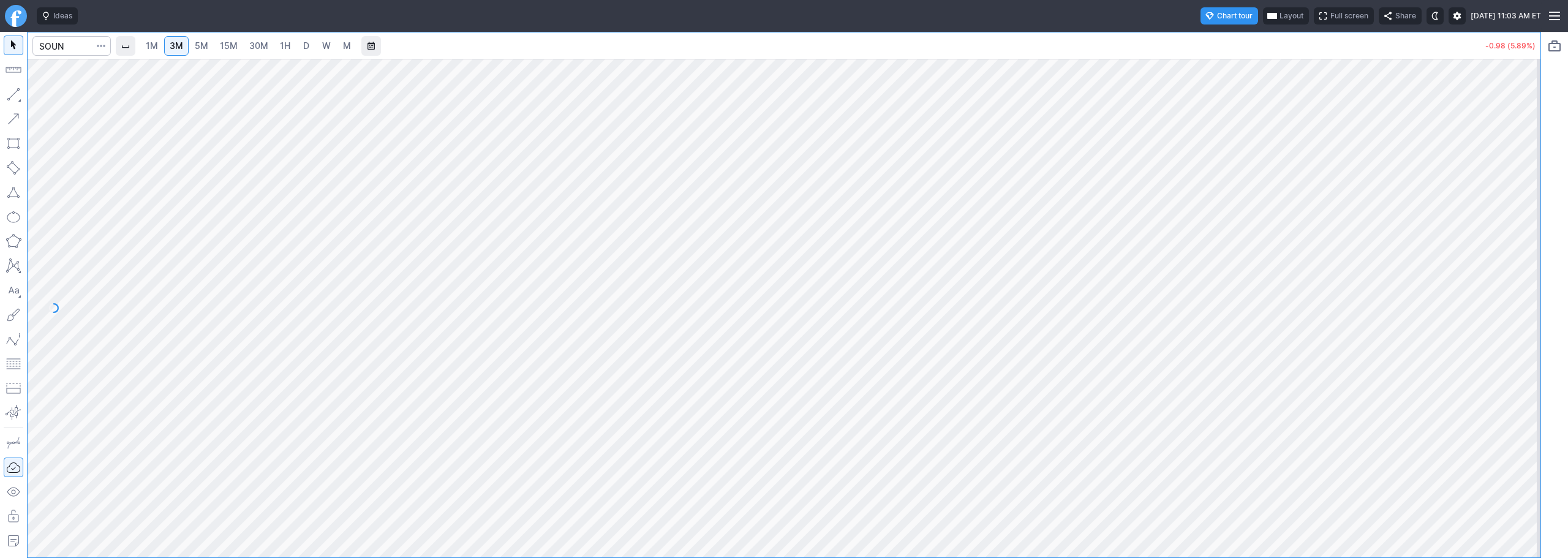
click at [16, 22] on link "Finviz.com" at bounding box center [16, 16] width 22 height 22
click at [67, 97] on span "Line" at bounding box center [71, 98] width 50 height 12
click at [327, 49] on span "W" at bounding box center [326, 45] width 8 height 10
drag, startPoint x: 1524, startPoint y: 230, endPoint x: 1529, endPoint y: 405, distance: 175.1
click at [1529, 405] on div at bounding box center [1527, 305] width 26 height 468
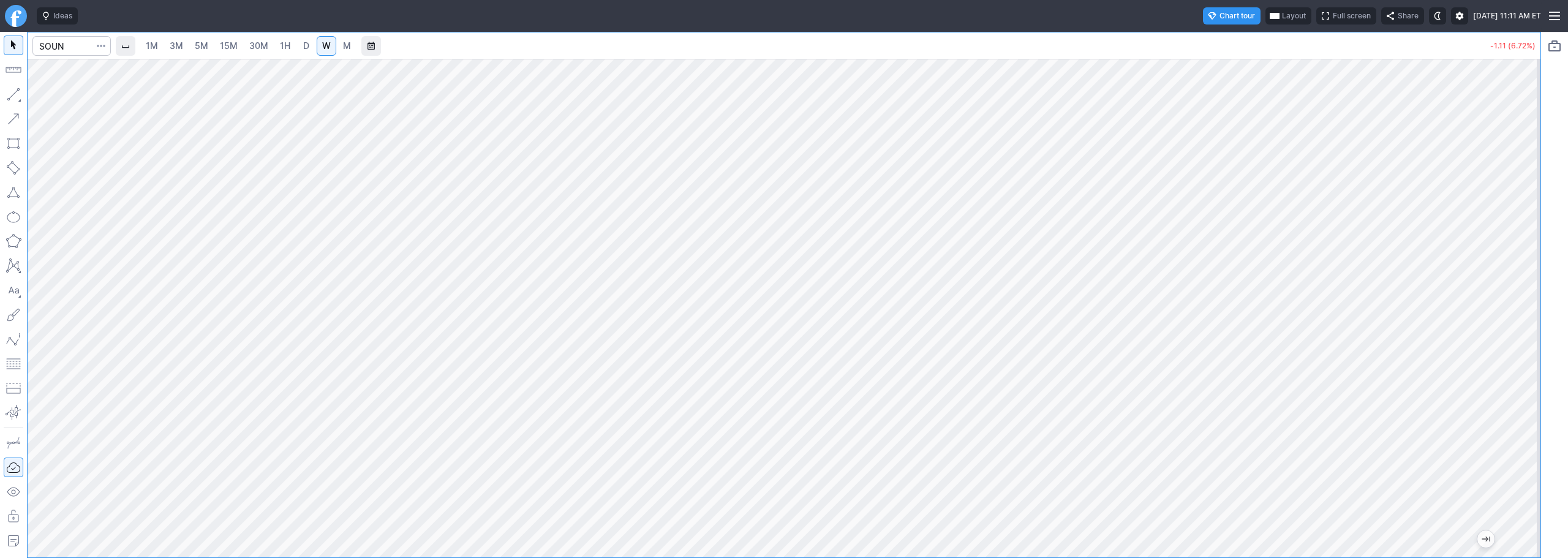
click at [172, 45] on link "3M" at bounding box center [176, 46] width 24 height 19
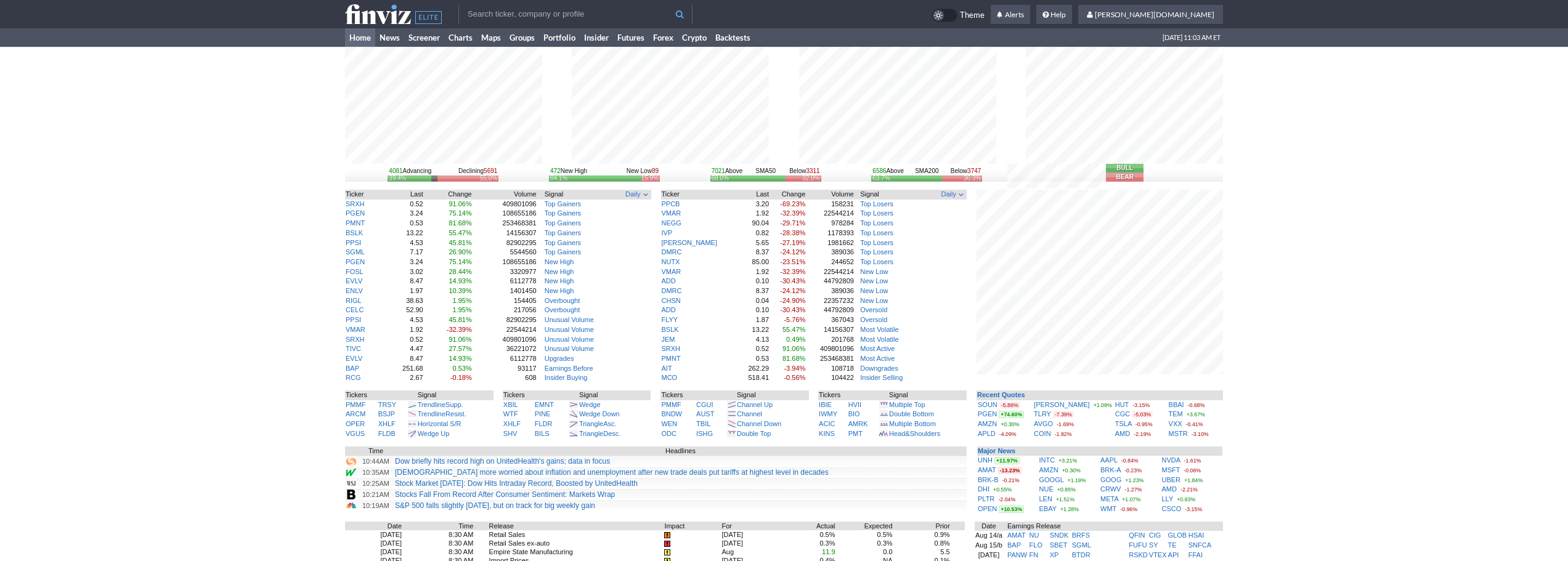
click at [1320, 399] on div "4081 Advancing Declining 5691 39.4% 55.0% 472 New High New Low 89 84.1% 15.9% 7…" at bounding box center [784, 427] width 1568 height 761
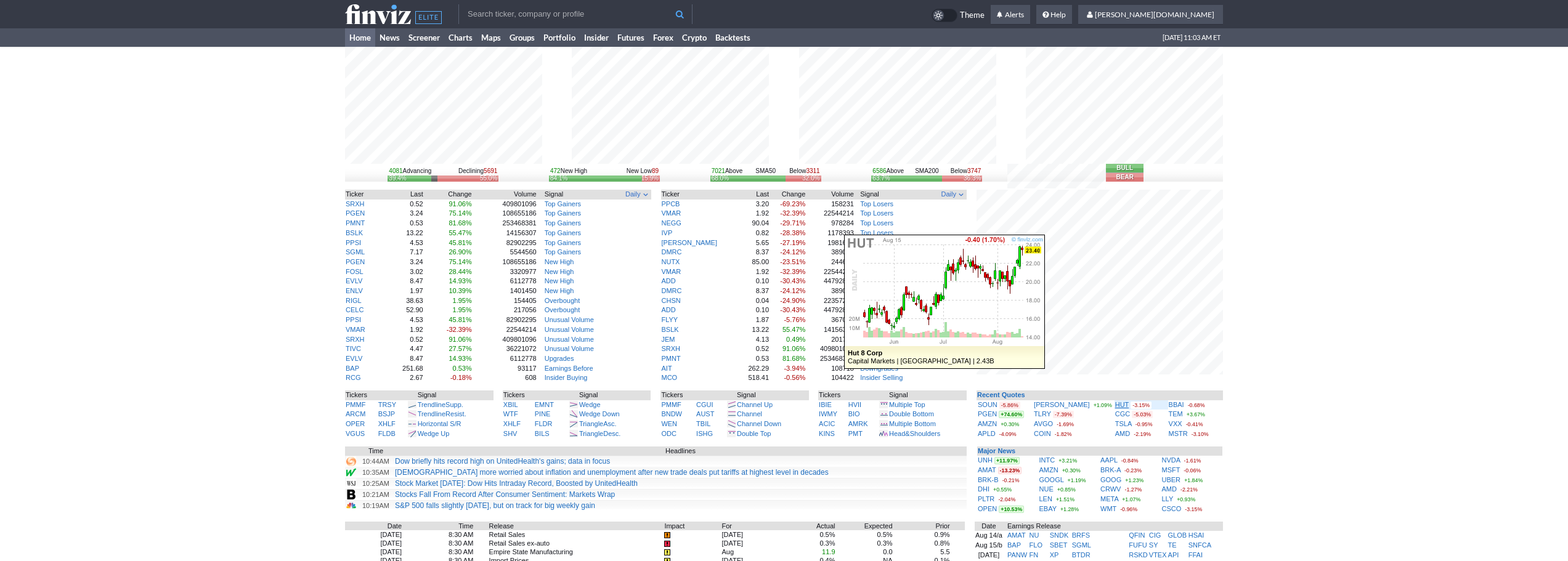
click at [1115, 404] on link "HUT" at bounding box center [1121, 404] width 13 height 8
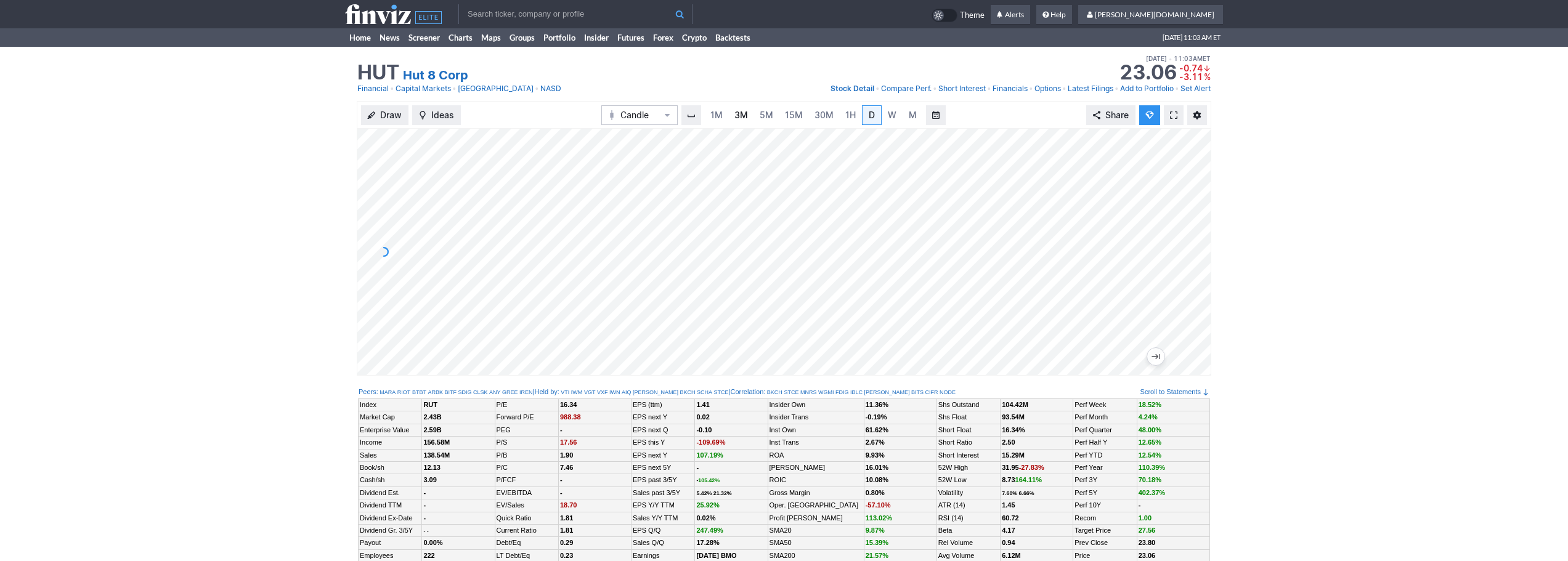
click at [733, 113] on link "3M" at bounding box center [740, 115] width 24 height 19
